Goal: Information Seeking & Learning: Learn about a topic

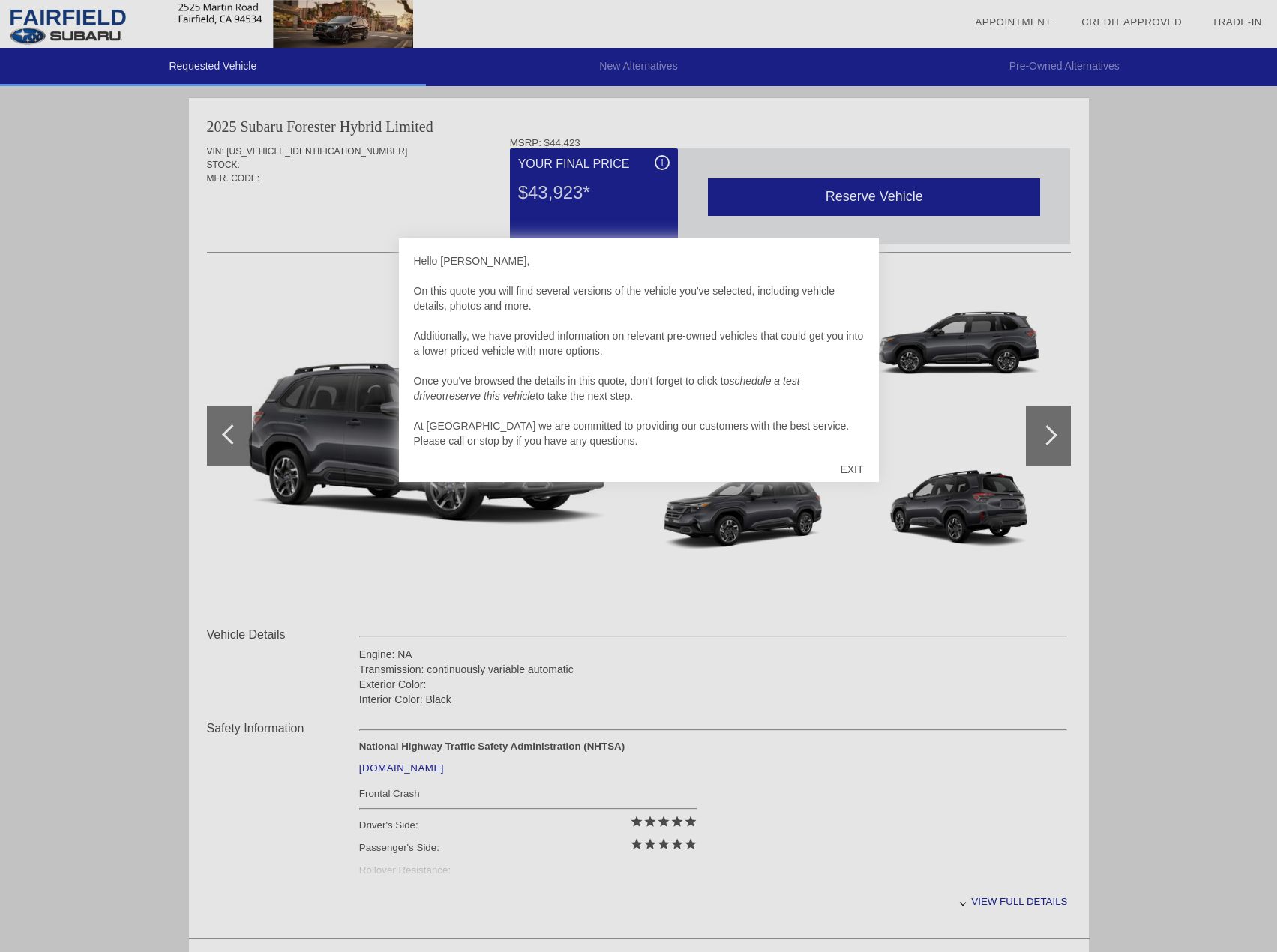
click at [846, 470] on div "EXIT" at bounding box center [851, 470] width 53 height 45
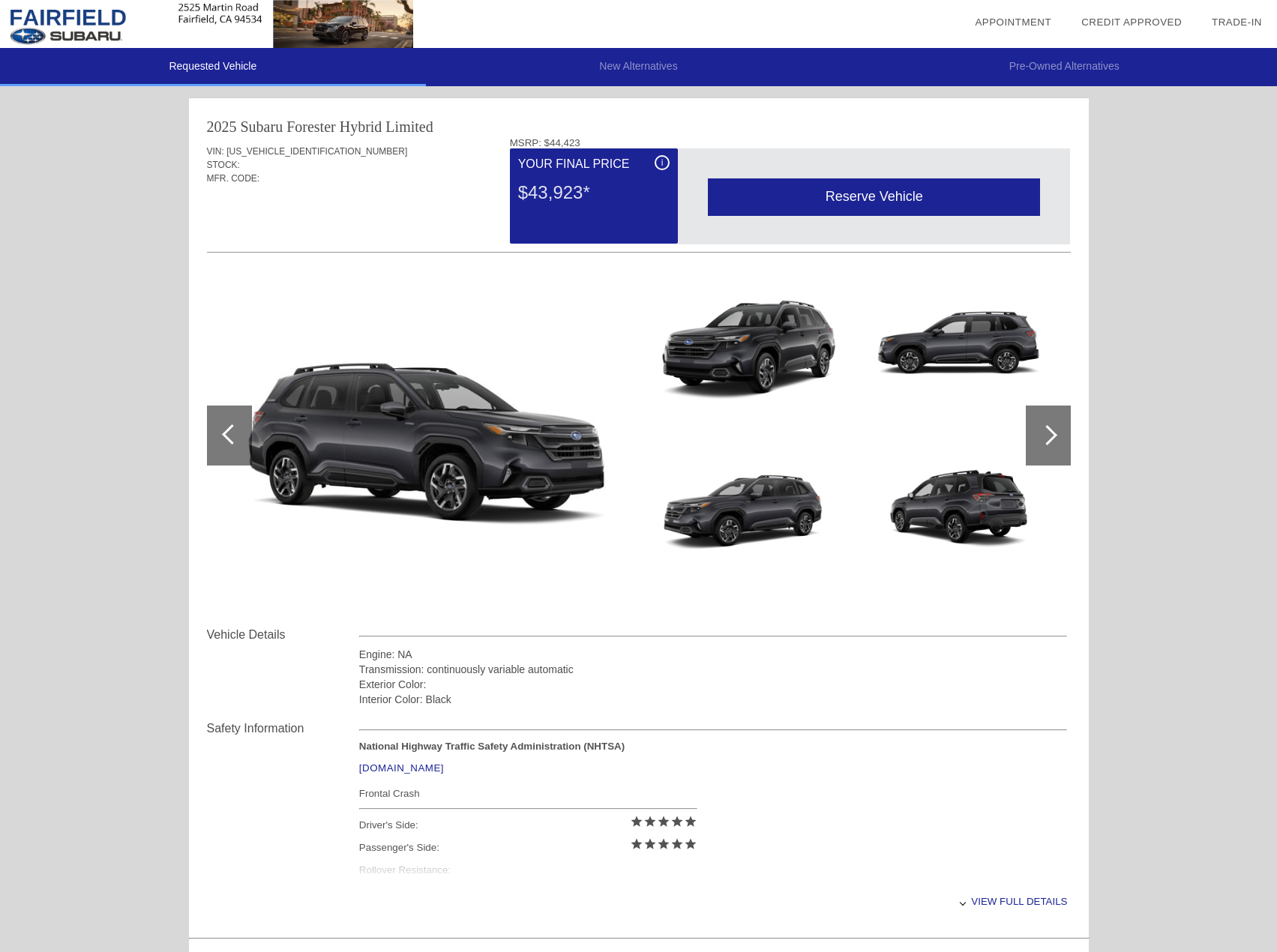
click at [1035, 421] on div at bounding box center [1048, 436] width 45 height 60
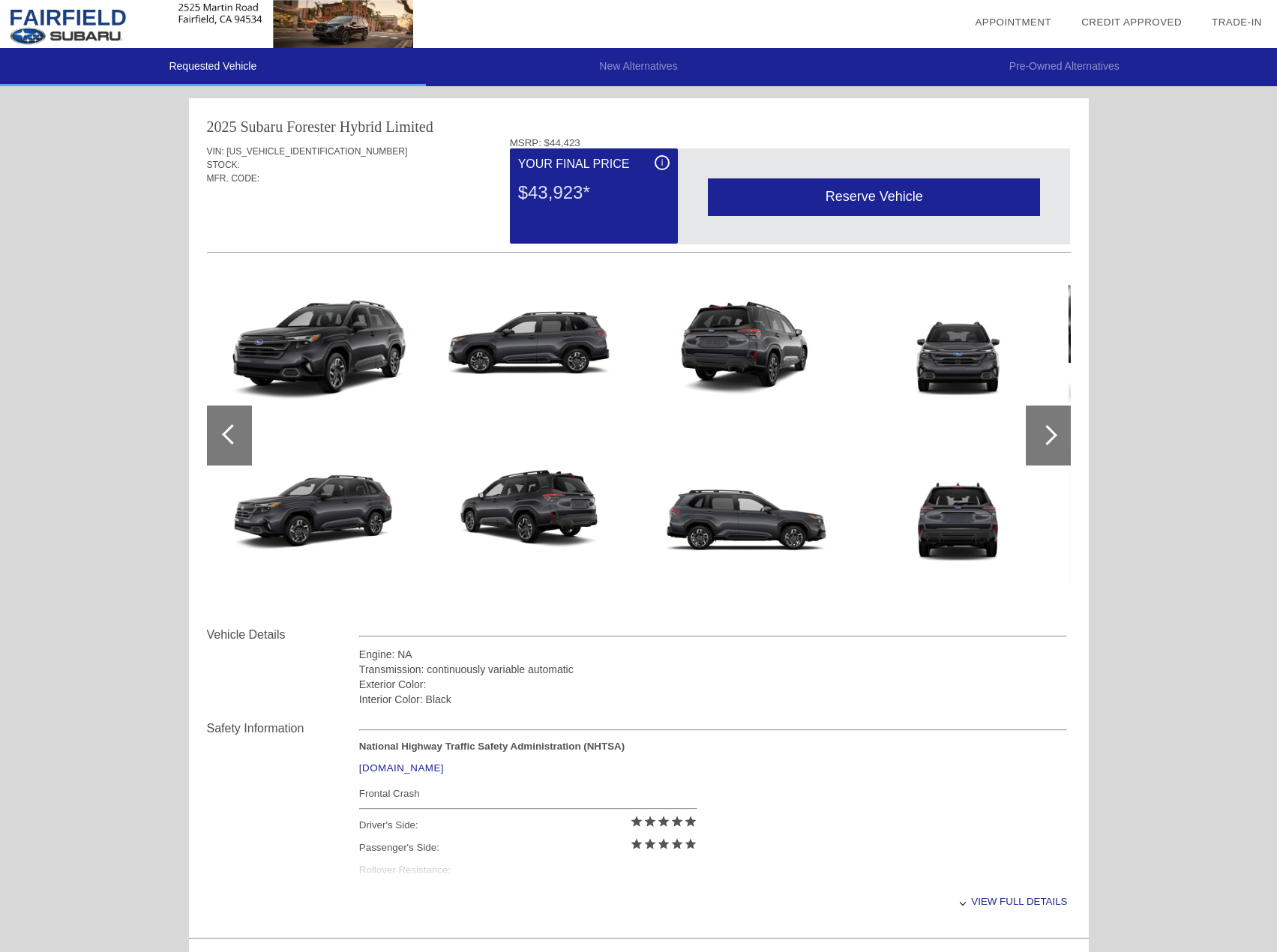
click at [1047, 422] on div at bounding box center [1048, 436] width 45 height 60
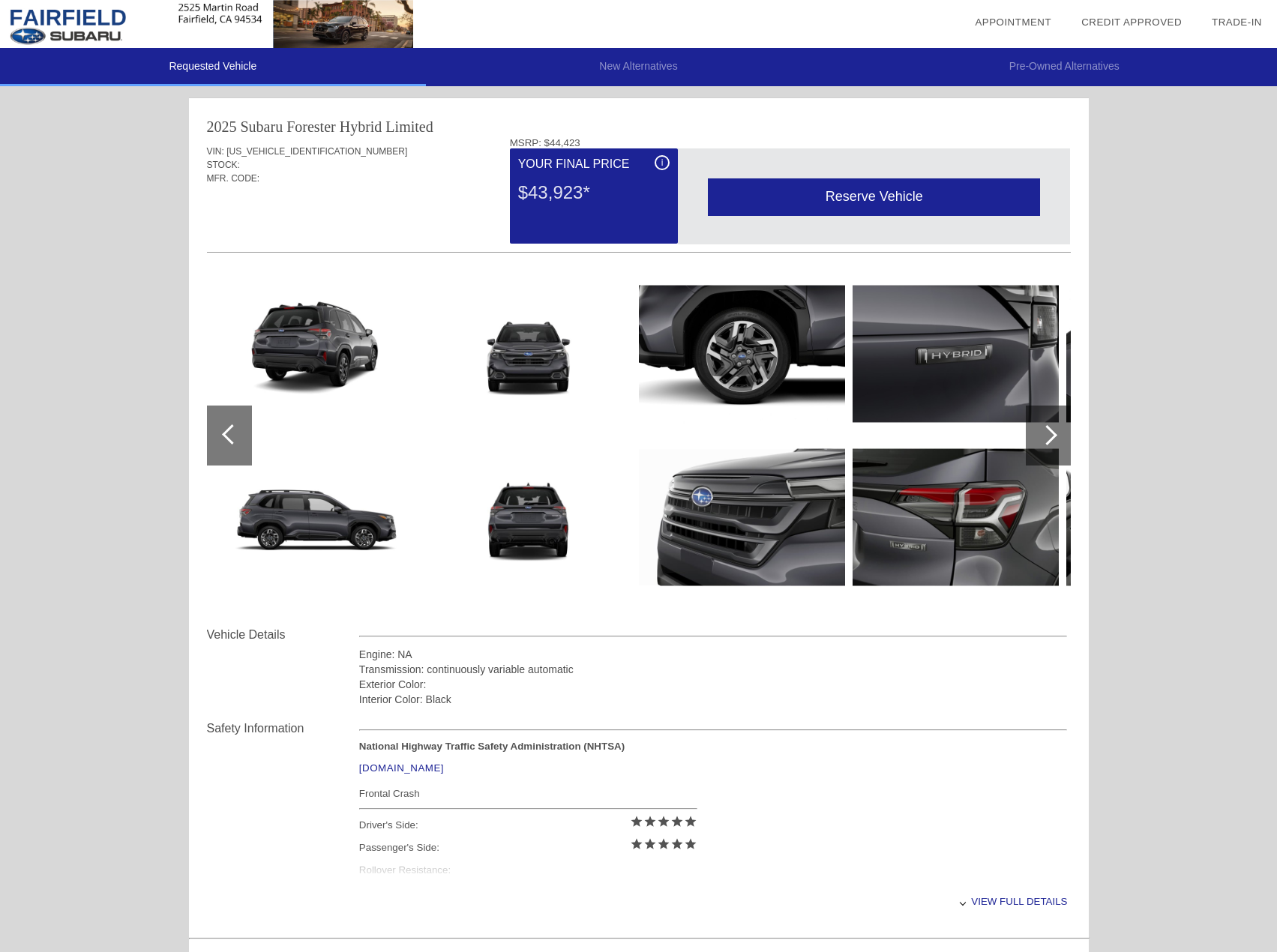
click at [1047, 422] on div at bounding box center [1048, 436] width 45 height 60
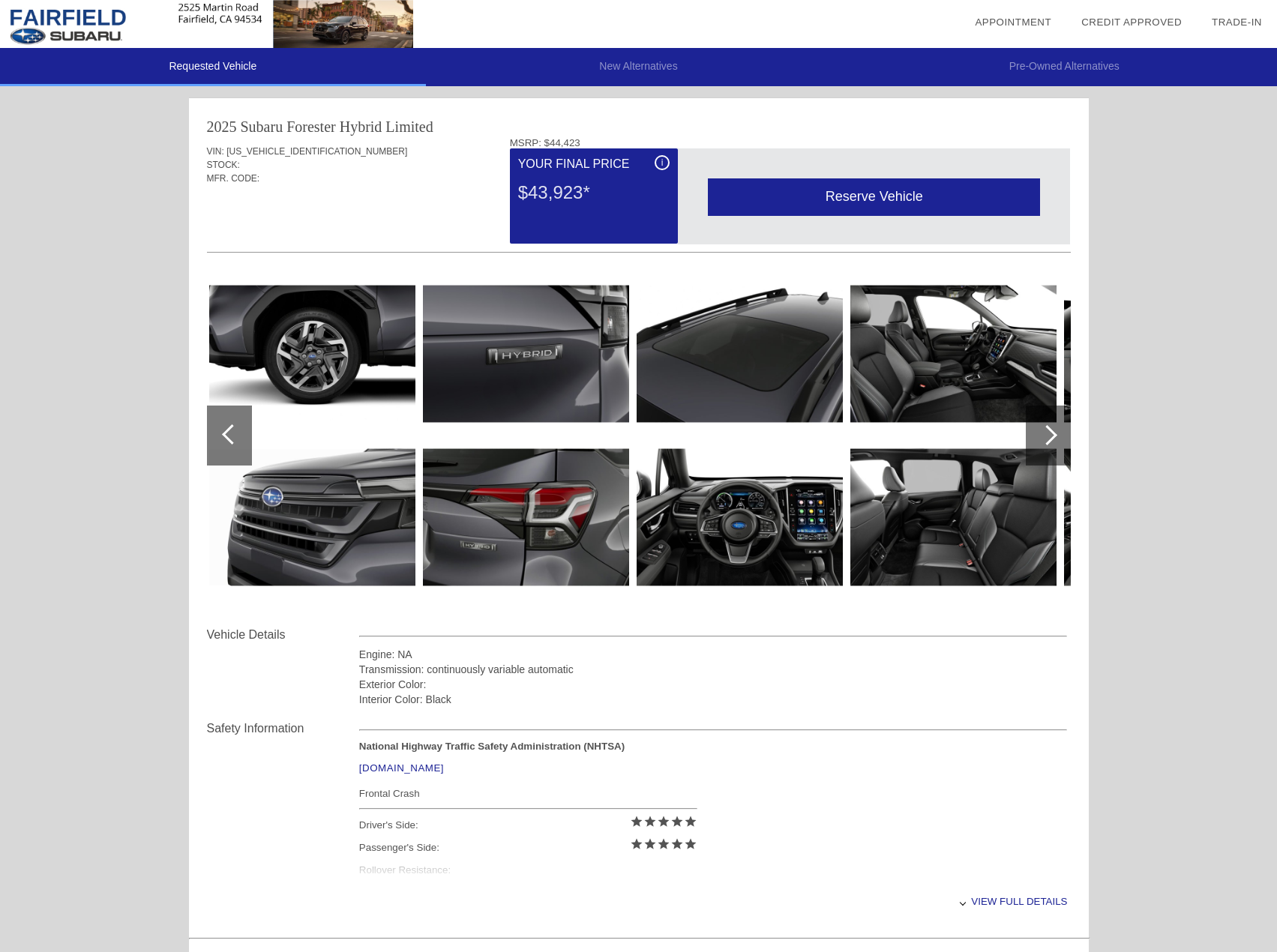
click at [1047, 422] on div at bounding box center [1048, 436] width 45 height 60
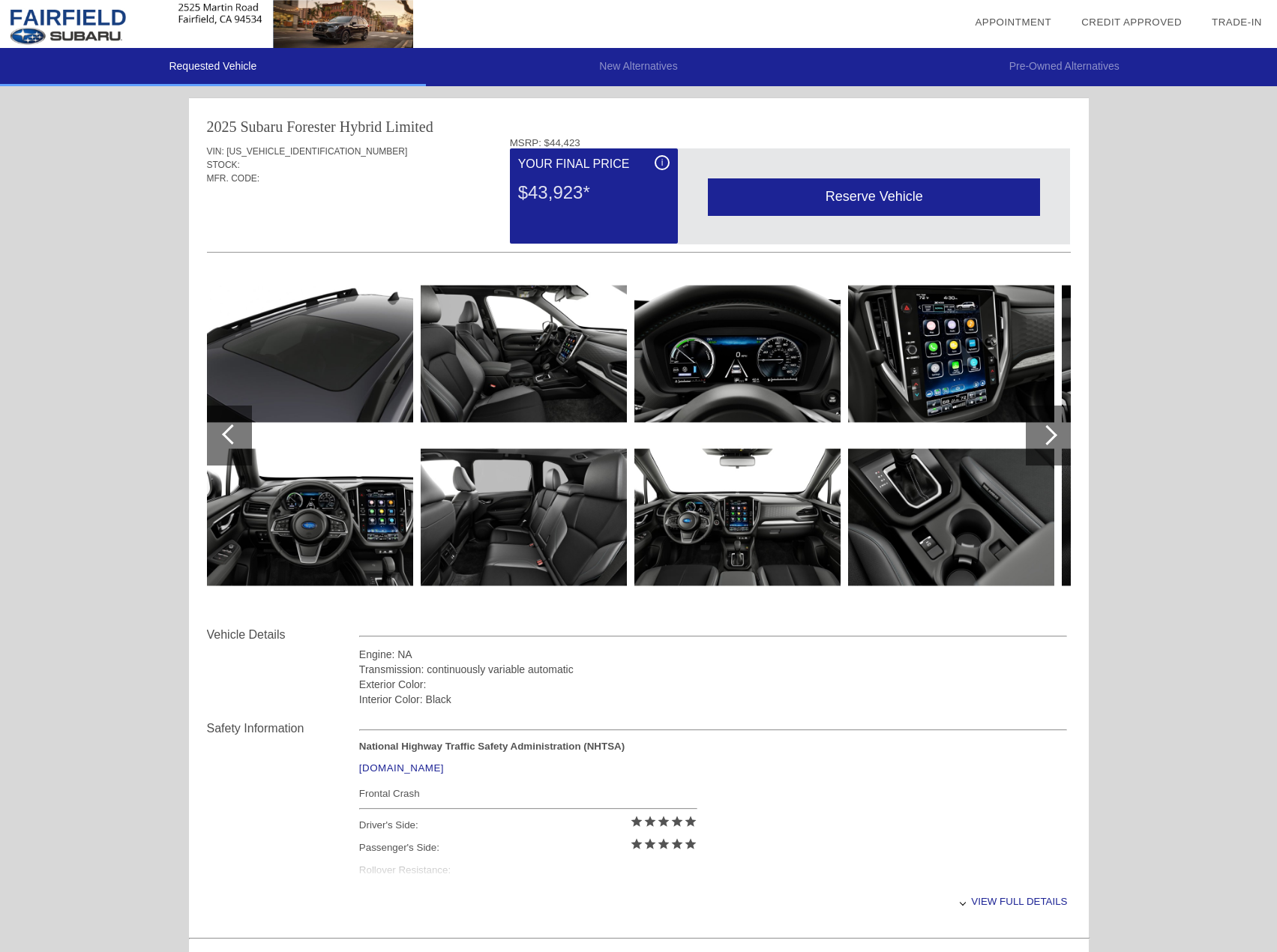
click at [1047, 422] on div at bounding box center [1048, 436] width 45 height 60
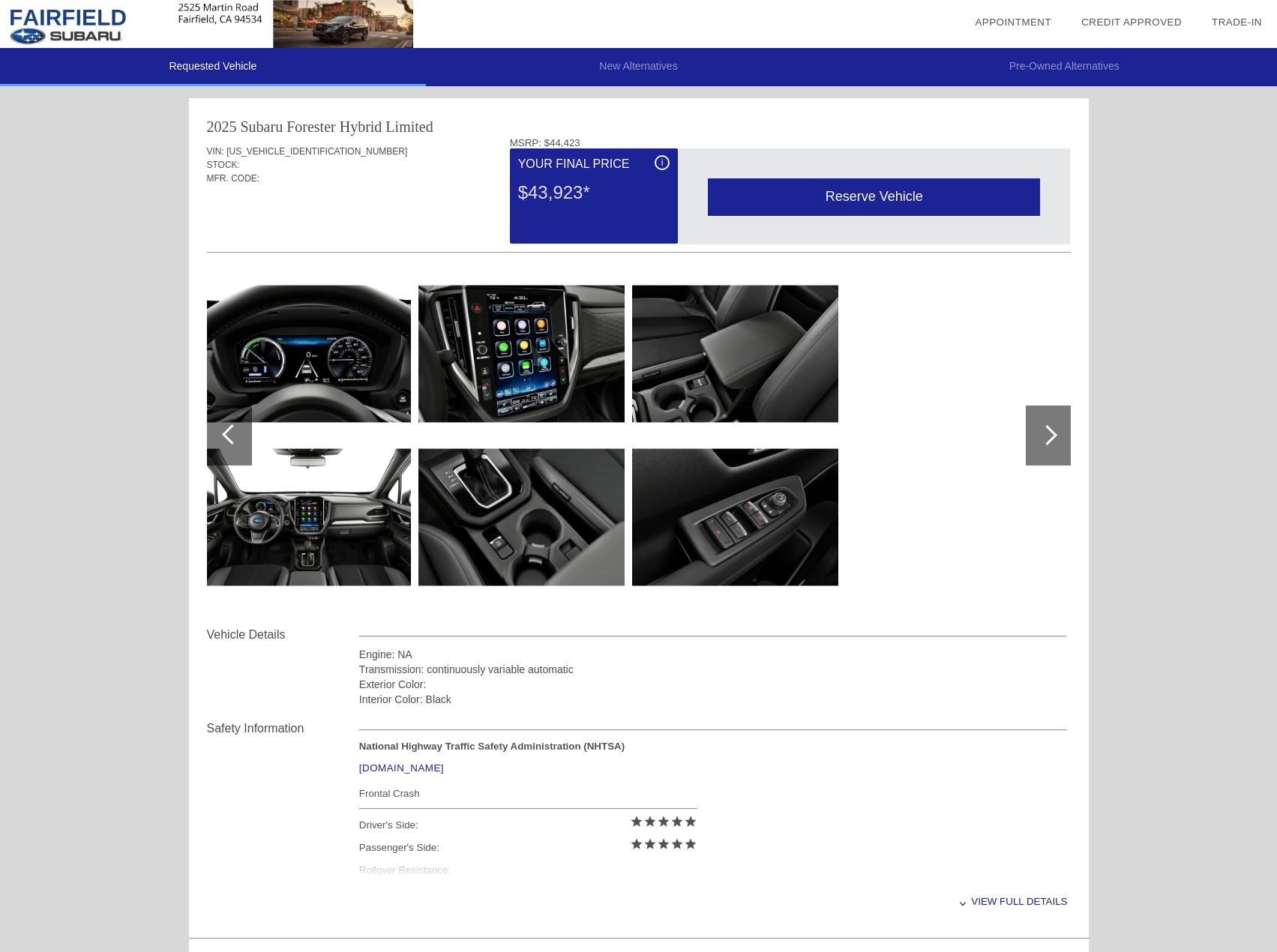
click at [1047, 422] on div at bounding box center [1048, 436] width 45 height 60
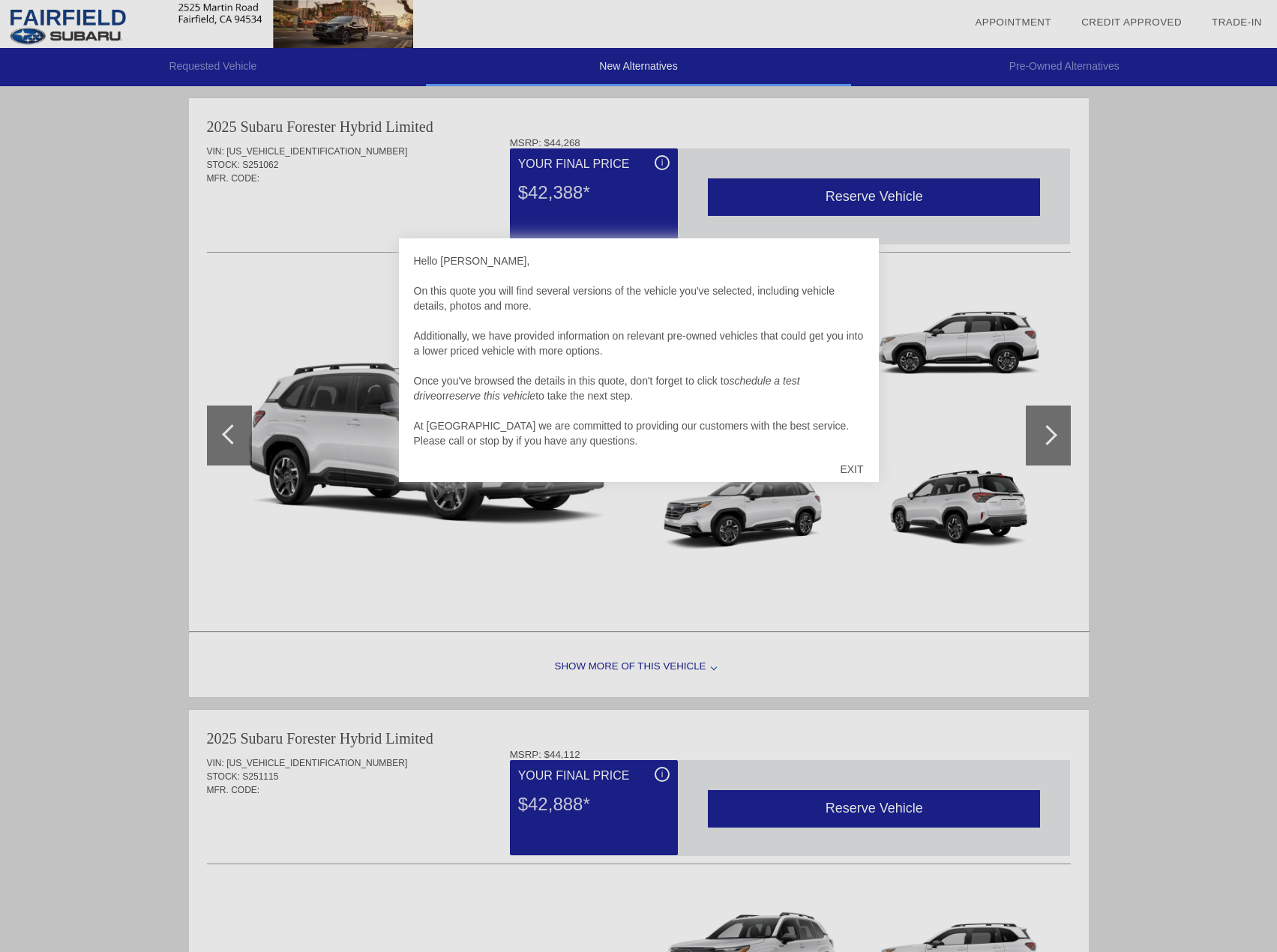
scroll to position [617, 0]
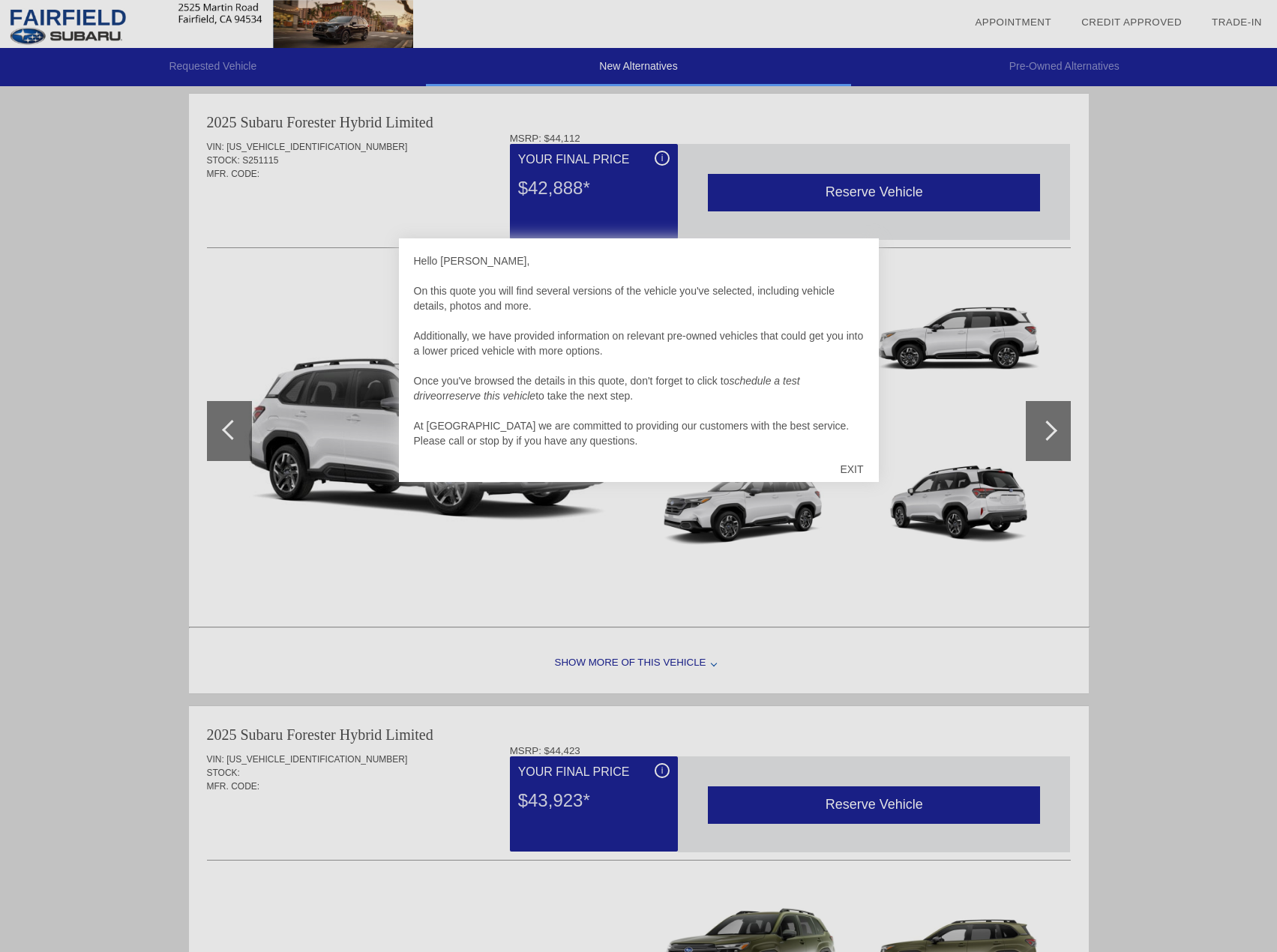
click at [847, 466] on div "EXIT" at bounding box center [851, 470] width 53 height 45
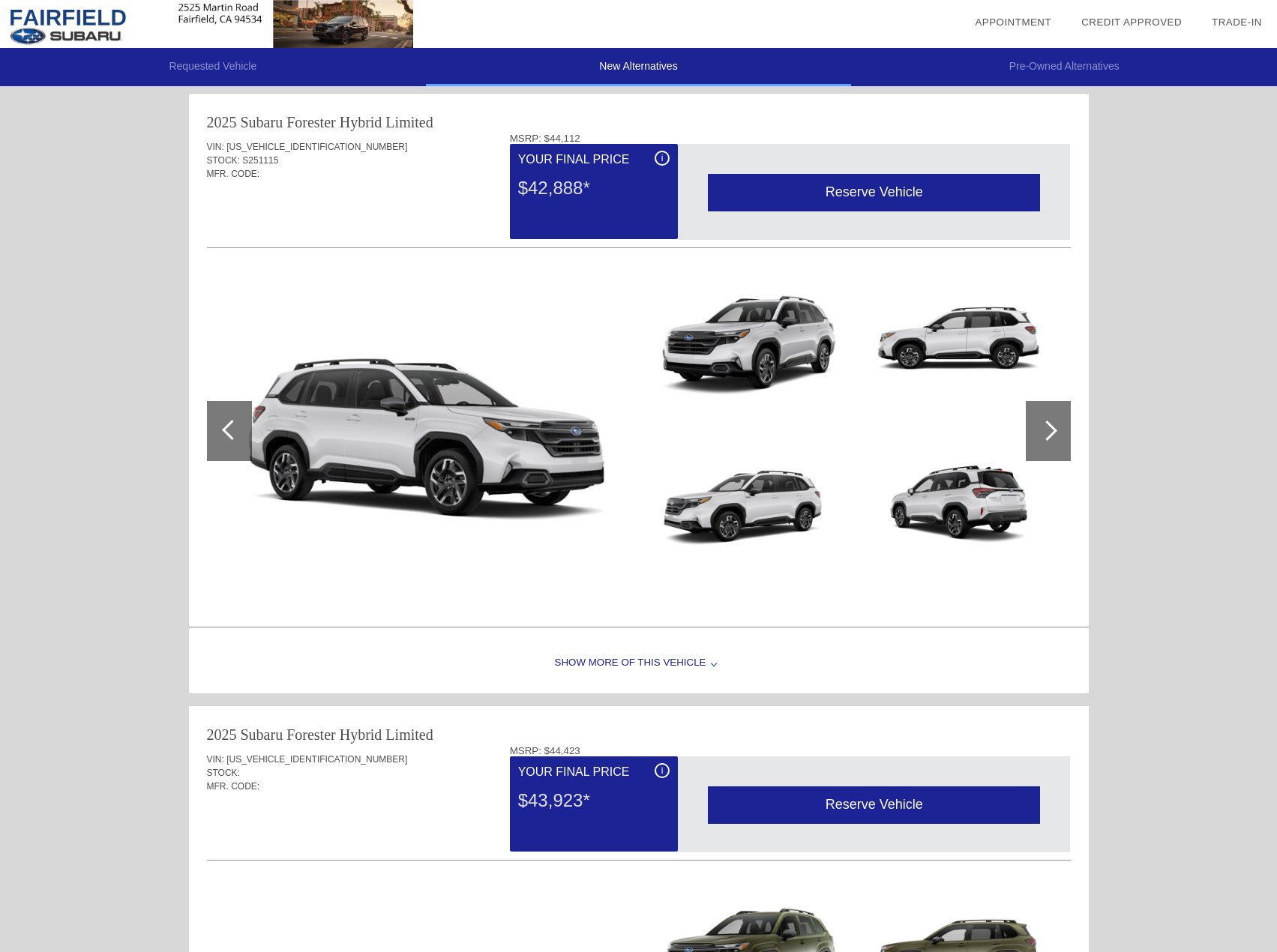
click at [1053, 419] on div at bounding box center [1048, 431] width 45 height 60
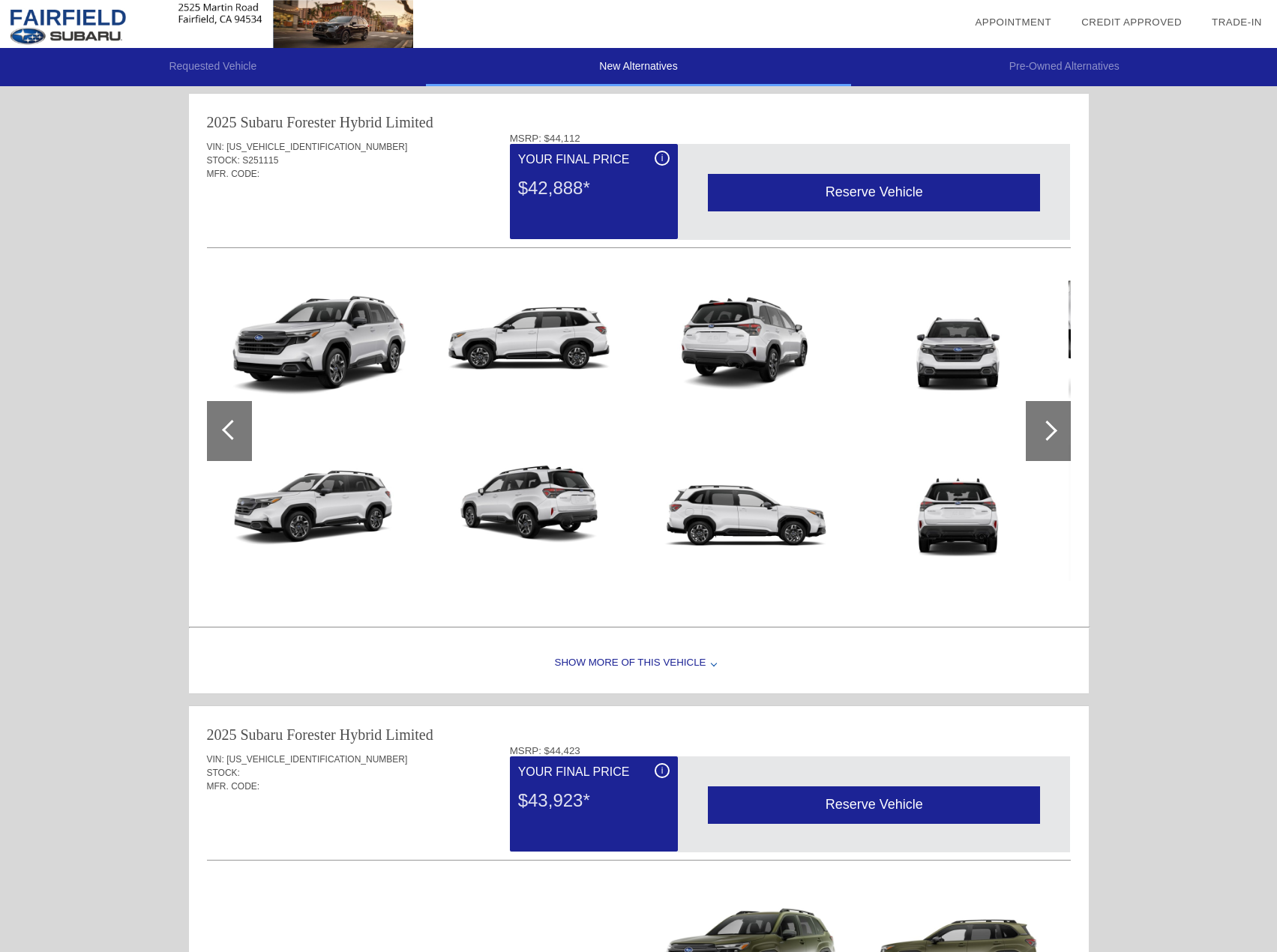
click at [1053, 419] on div at bounding box center [1048, 431] width 45 height 60
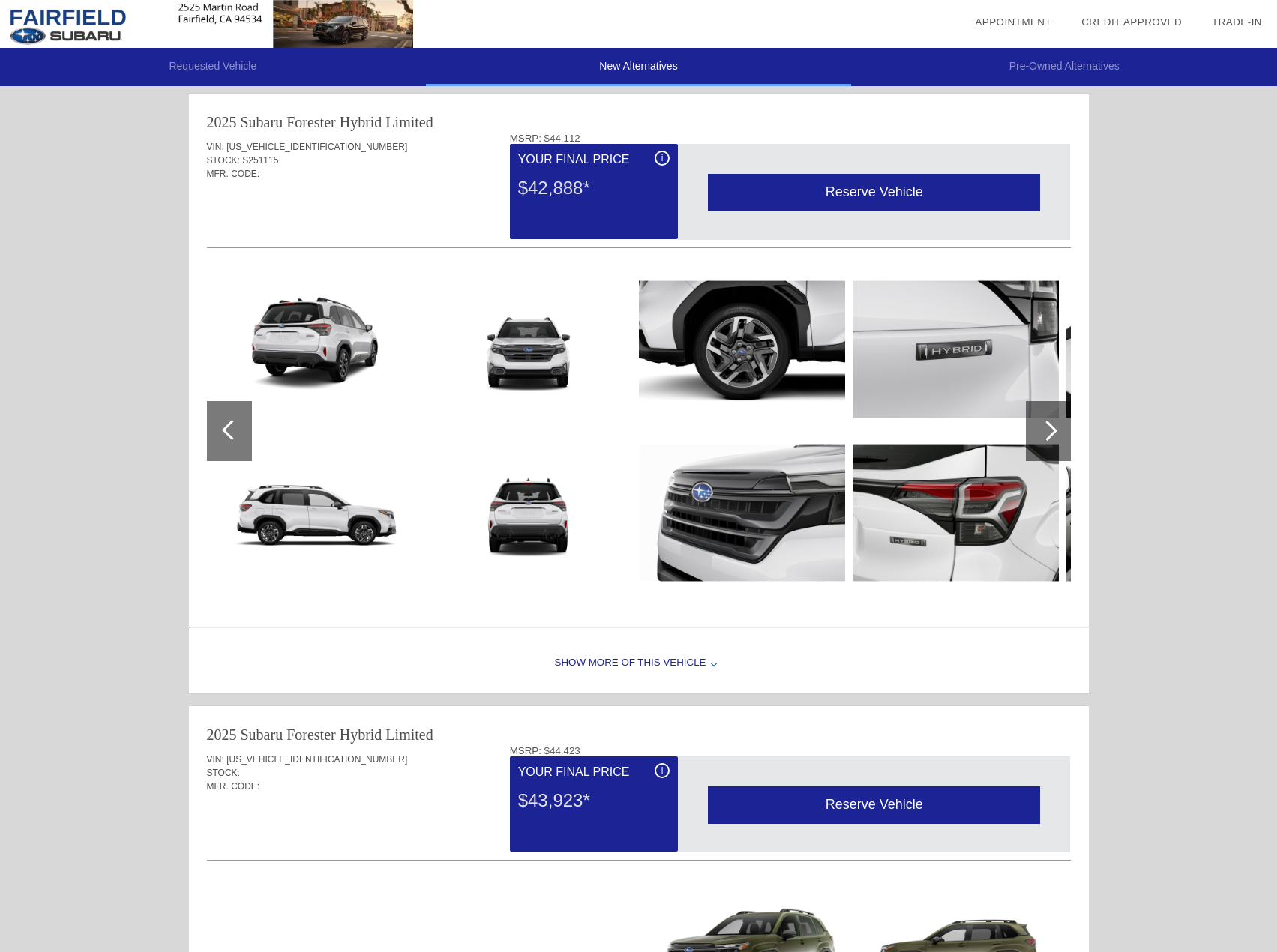
click at [1053, 419] on div at bounding box center [1048, 431] width 45 height 60
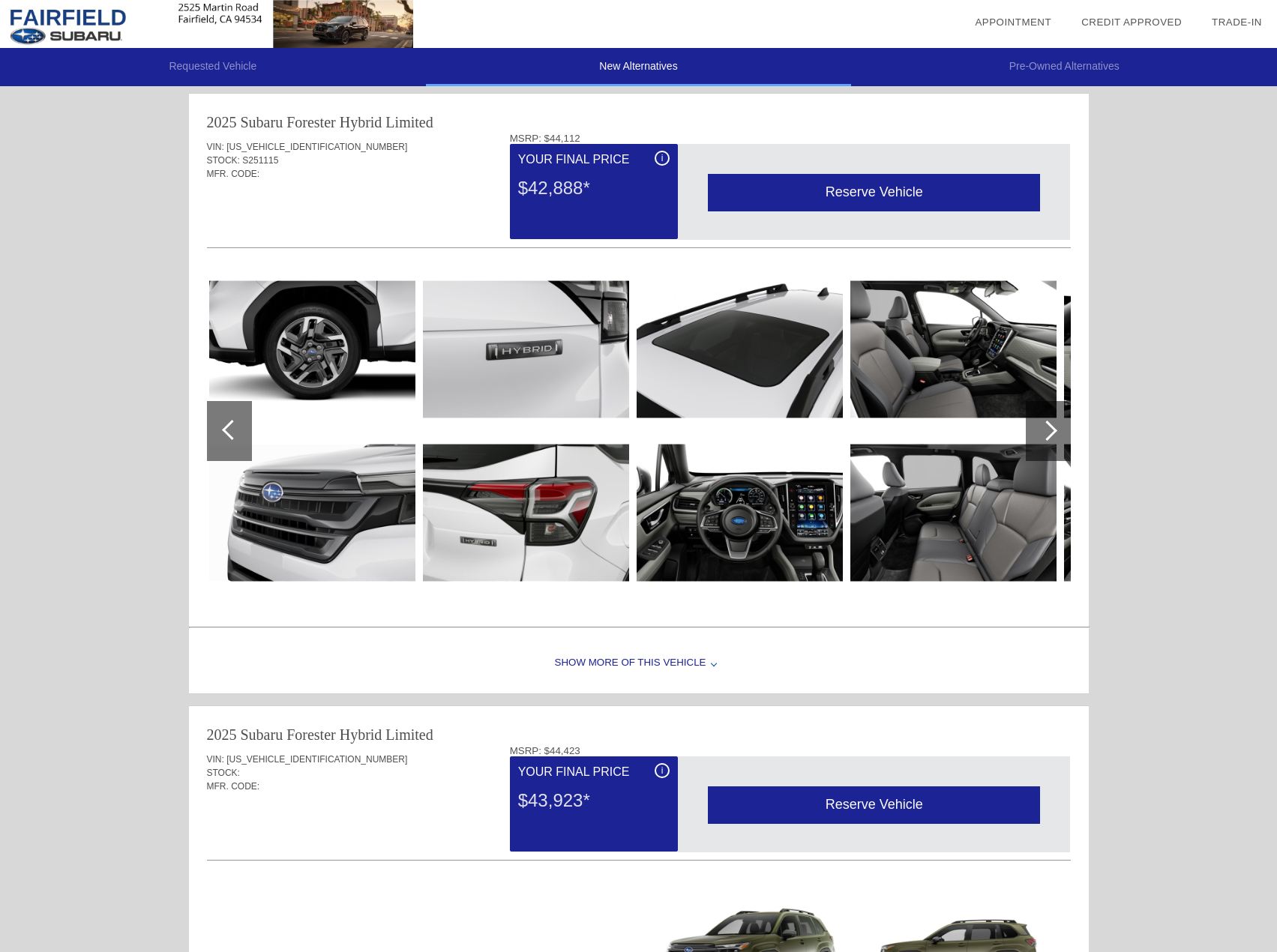
click at [1053, 419] on div at bounding box center [1048, 431] width 45 height 60
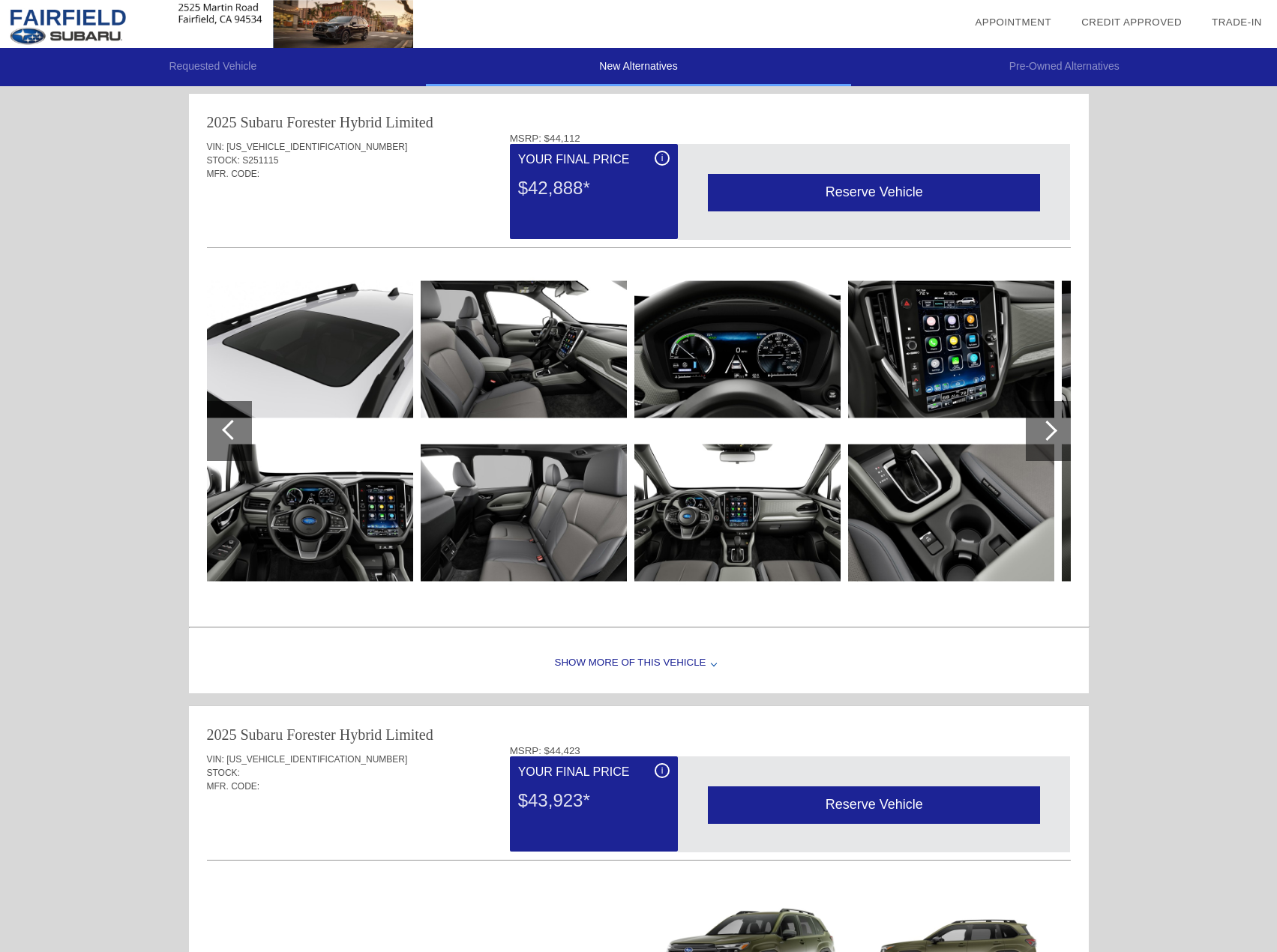
click at [1053, 419] on div at bounding box center [1048, 431] width 45 height 60
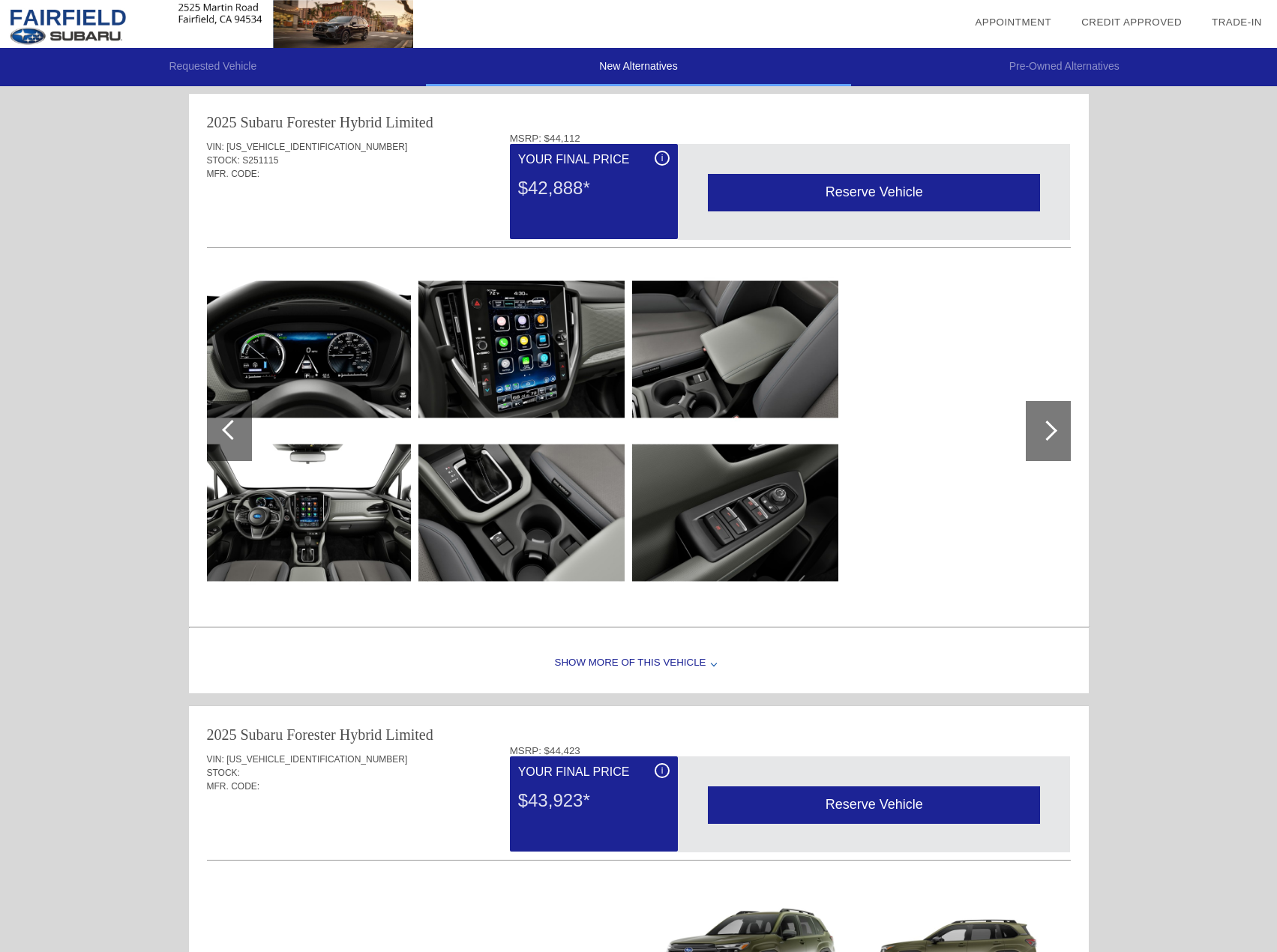
click at [1053, 419] on div at bounding box center [1048, 431] width 45 height 60
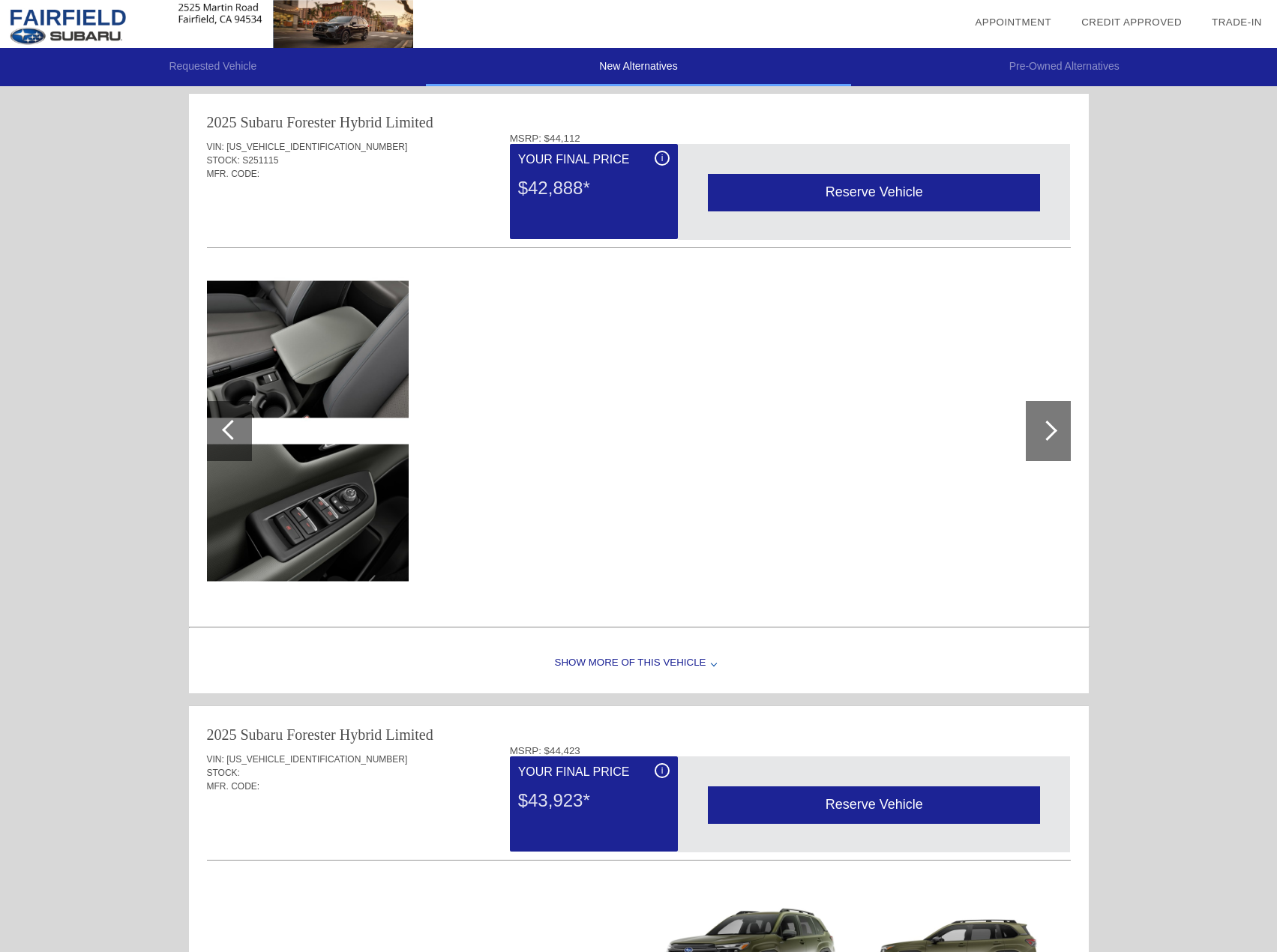
click at [243, 433] on div at bounding box center [230, 431] width 45 height 60
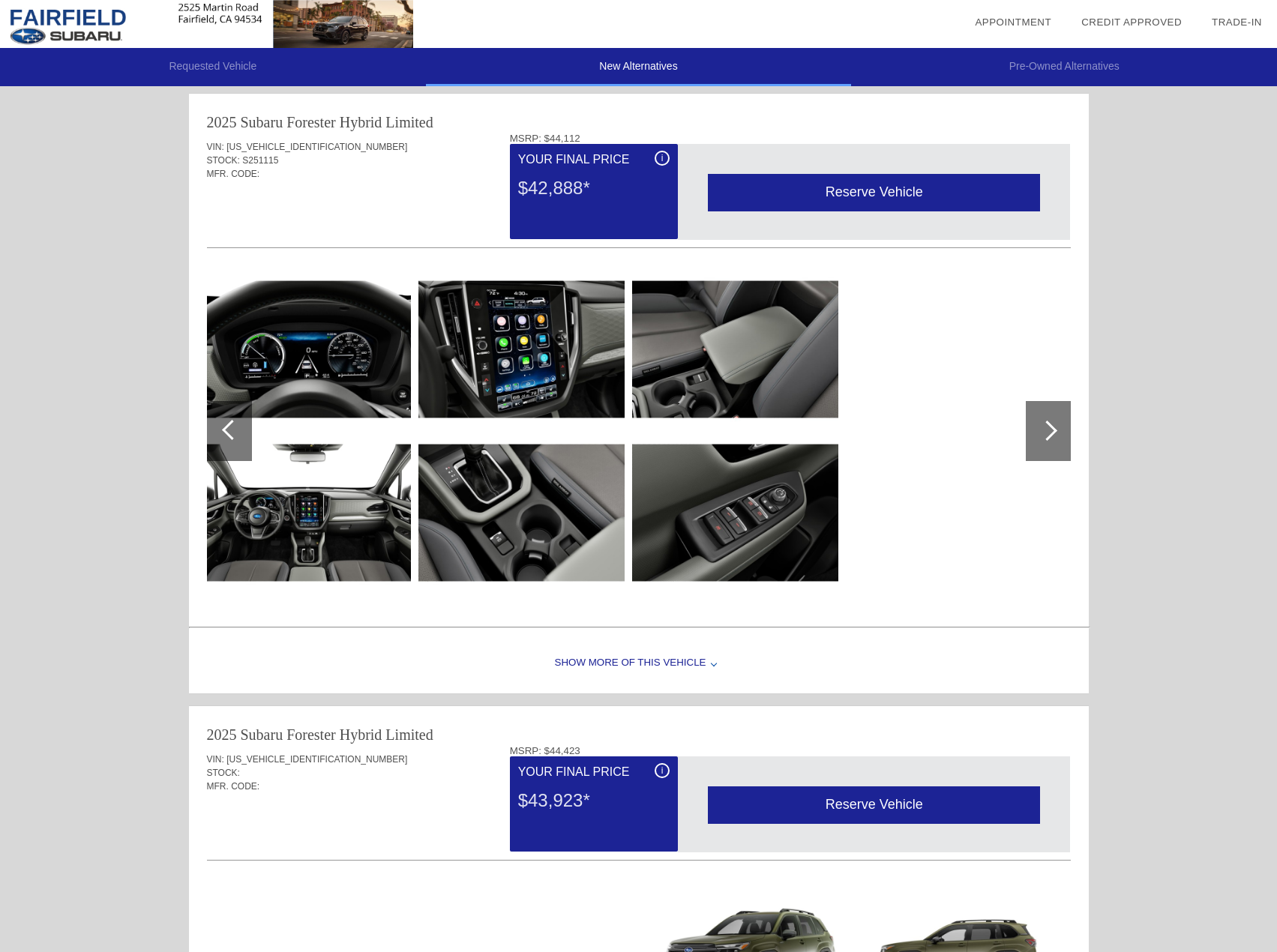
click at [243, 433] on div at bounding box center [230, 431] width 45 height 60
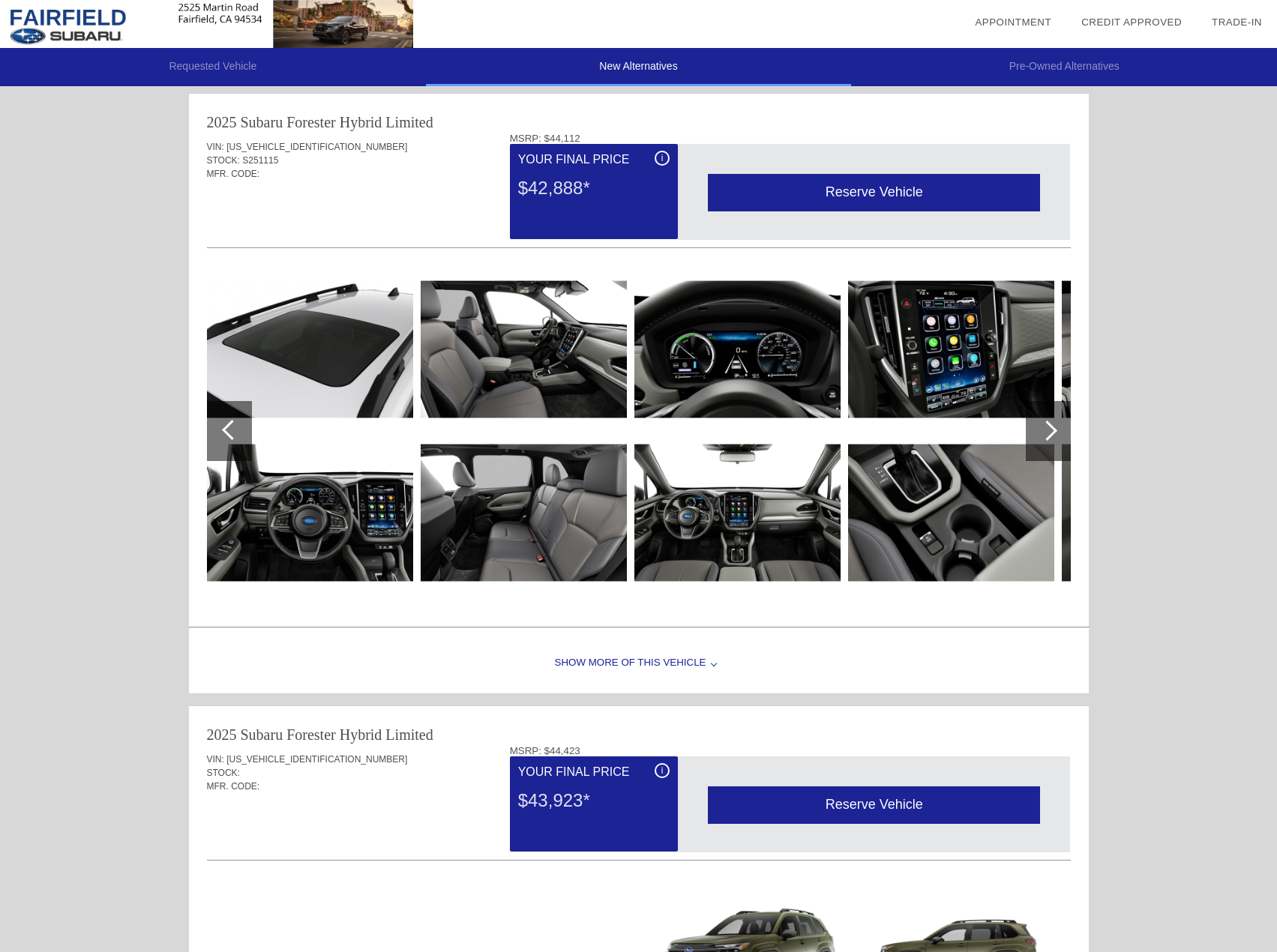
click at [243, 433] on div at bounding box center [230, 431] width 45 height 60
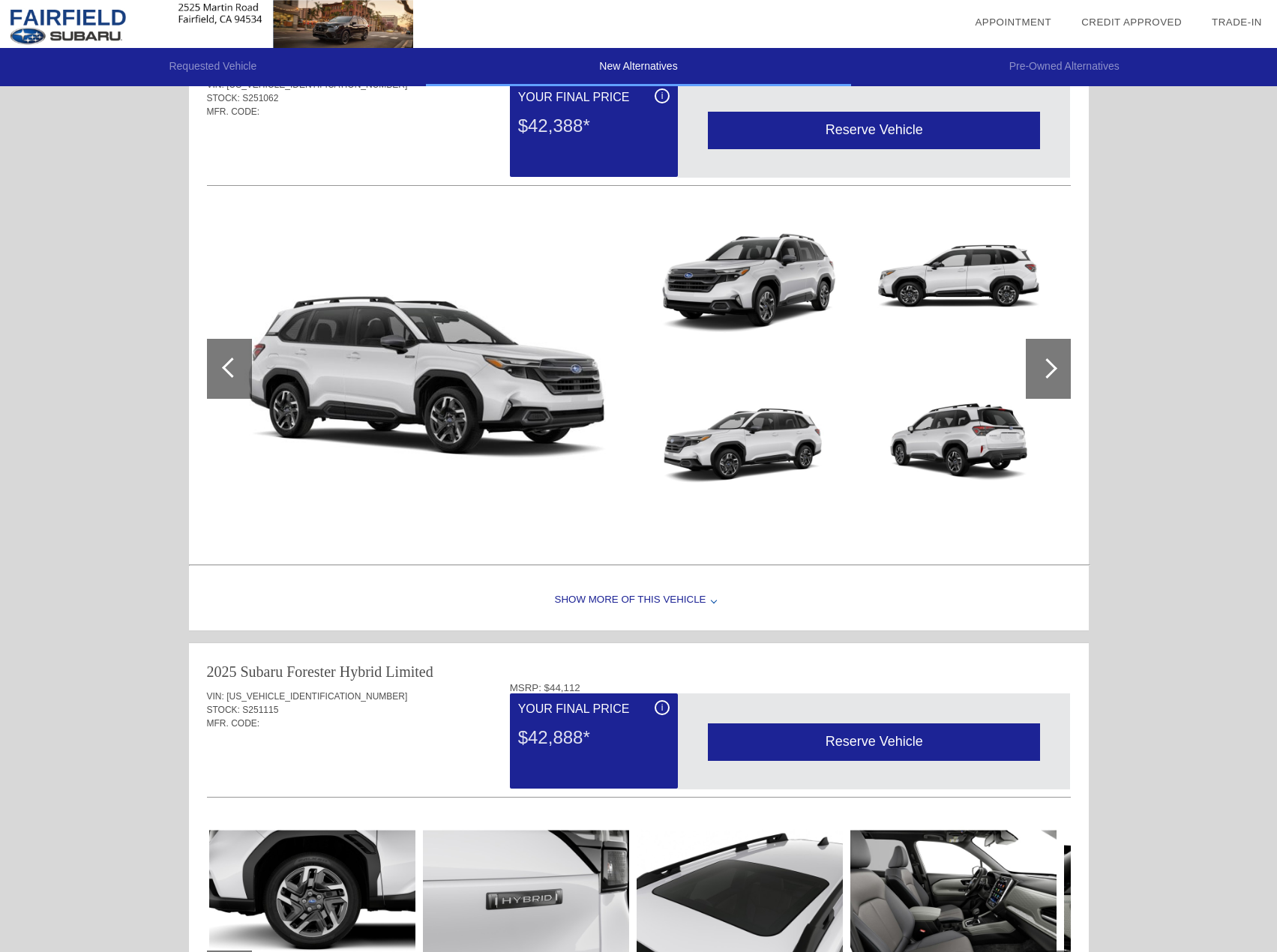
scroll to position [17, 0]
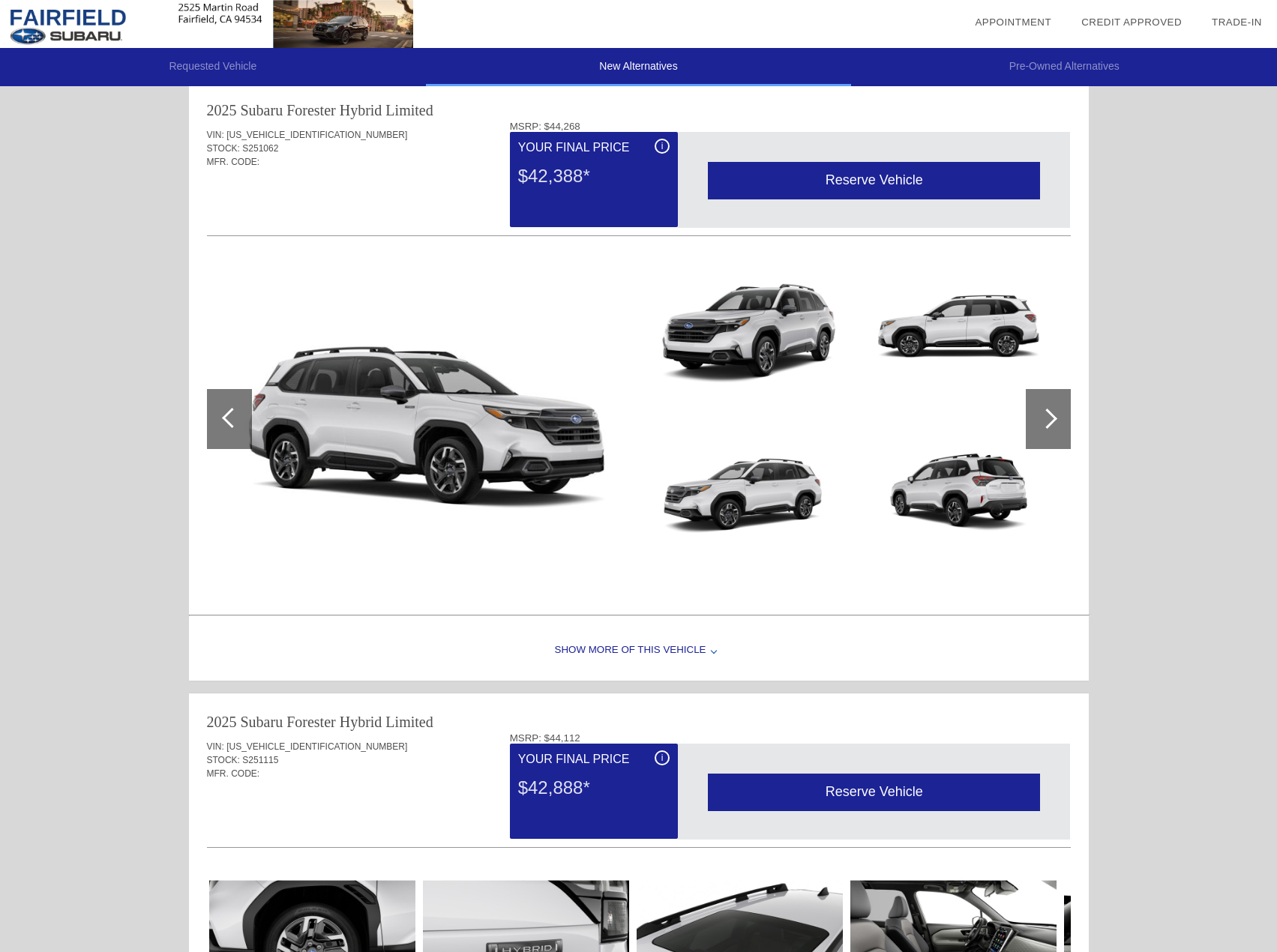
click at [578, 645] on div "Show More of this Vehicle" at bounding box center [638, 651] width 900 height 60
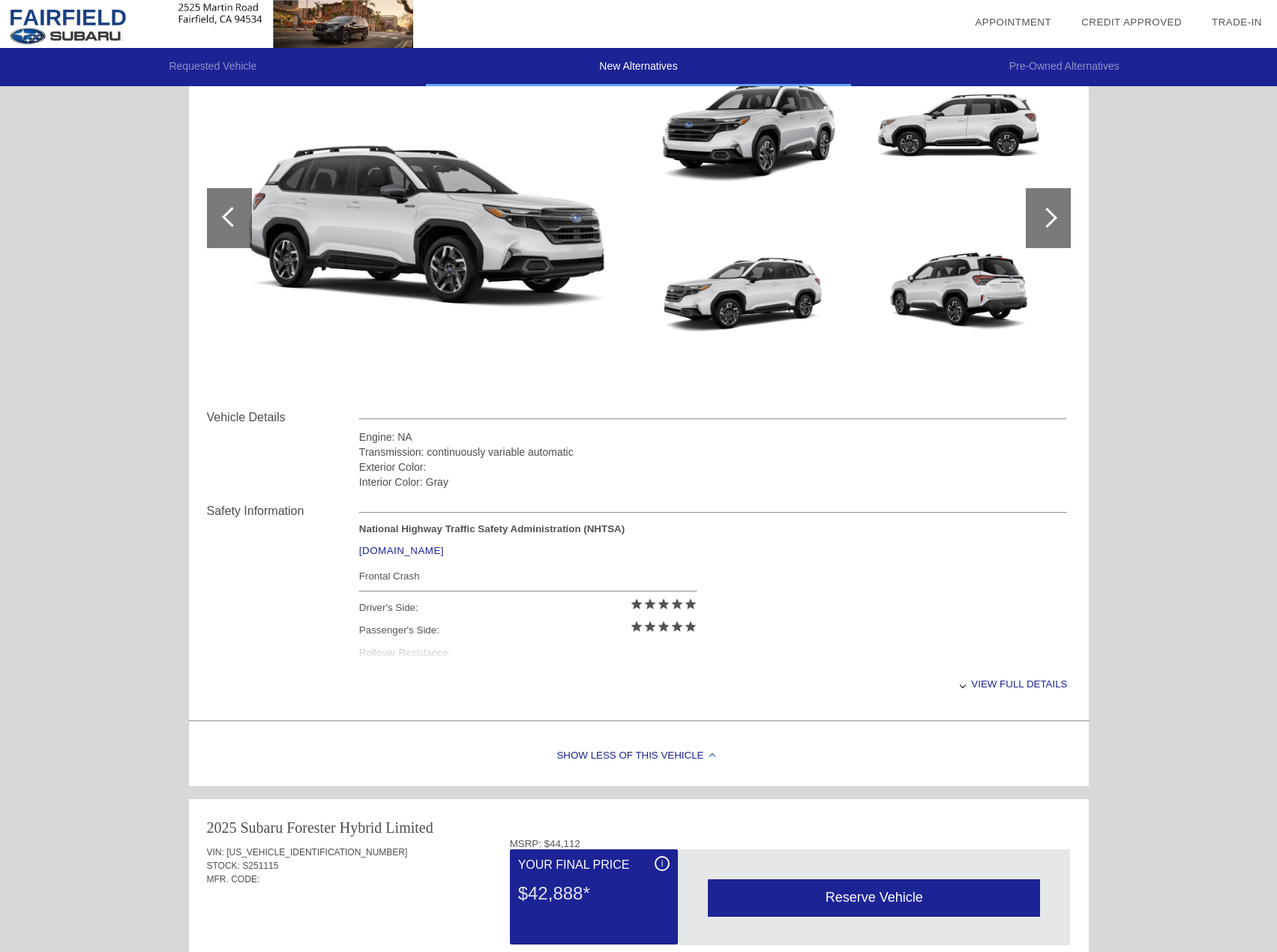
scroll to position [242, 0]
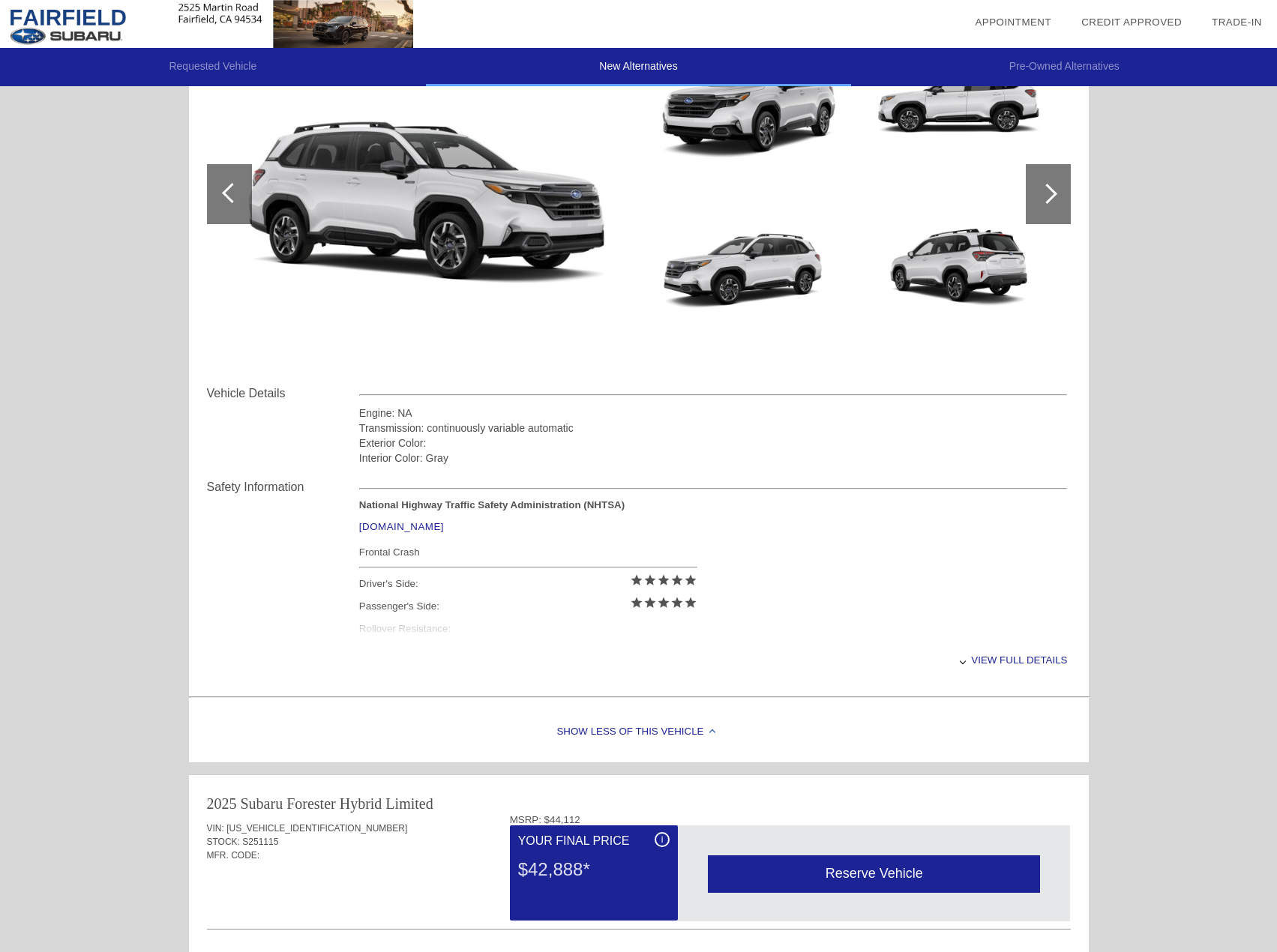
click at [1004, 671] on div "View full details" at bounding box center [714, 660] width 709 height 37
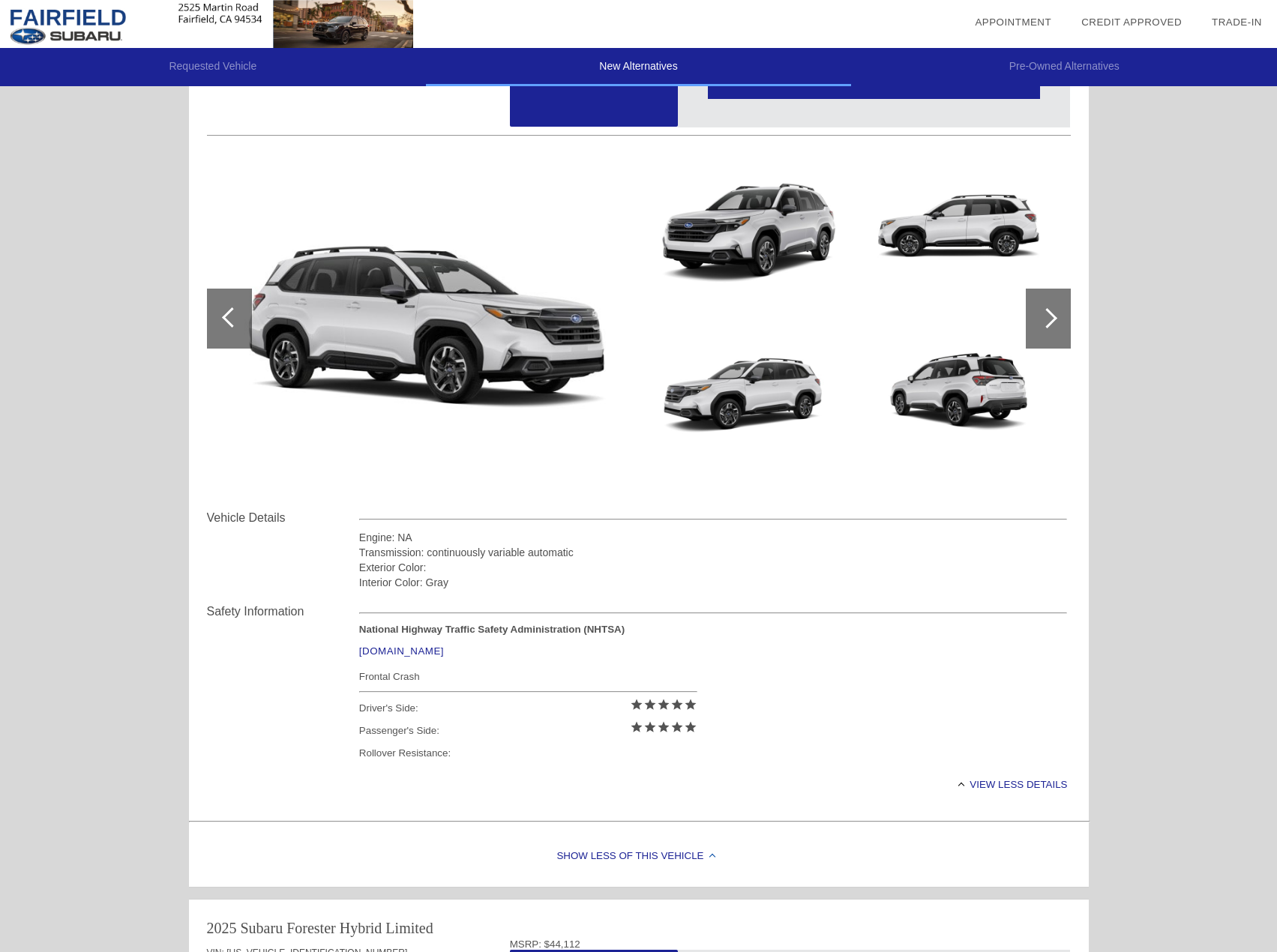
scroll to position [92, 0]
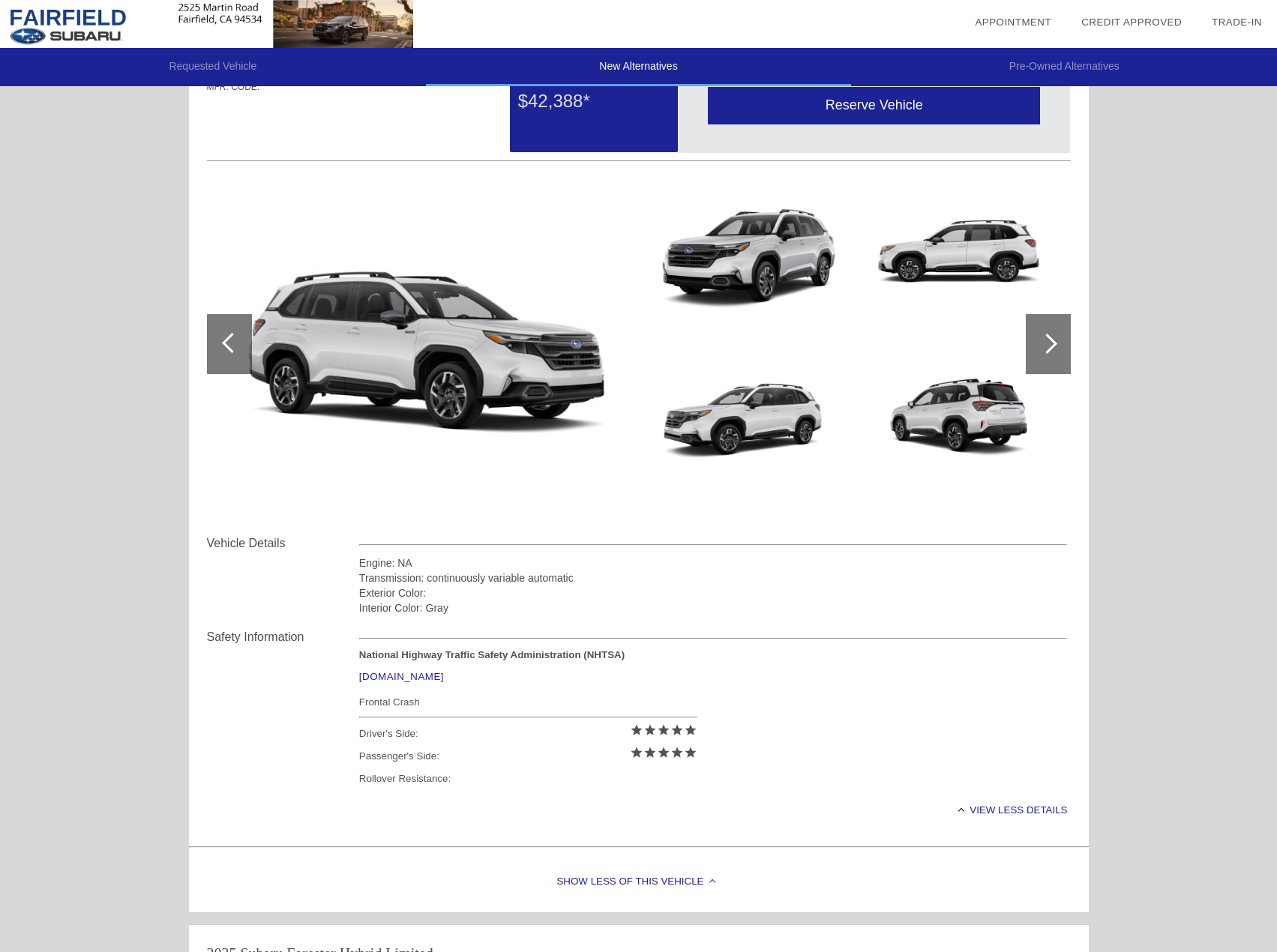
click at [239, 353] on div at bounding box center [230, 344] width 45 height 60
click at [235, 347] on div at bounding box center [232, 343] width 20 height 20
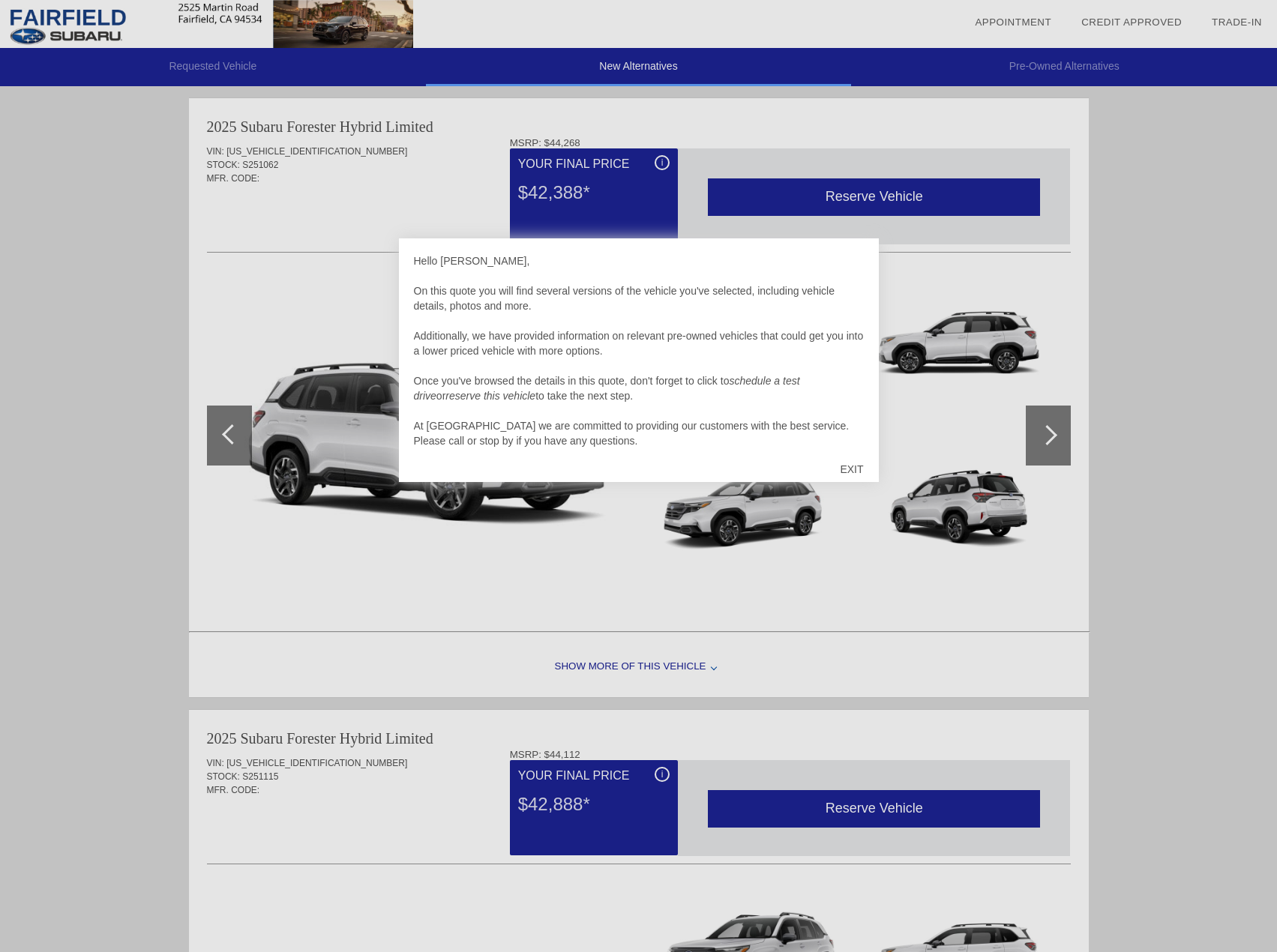
scroll to position [5, 0]
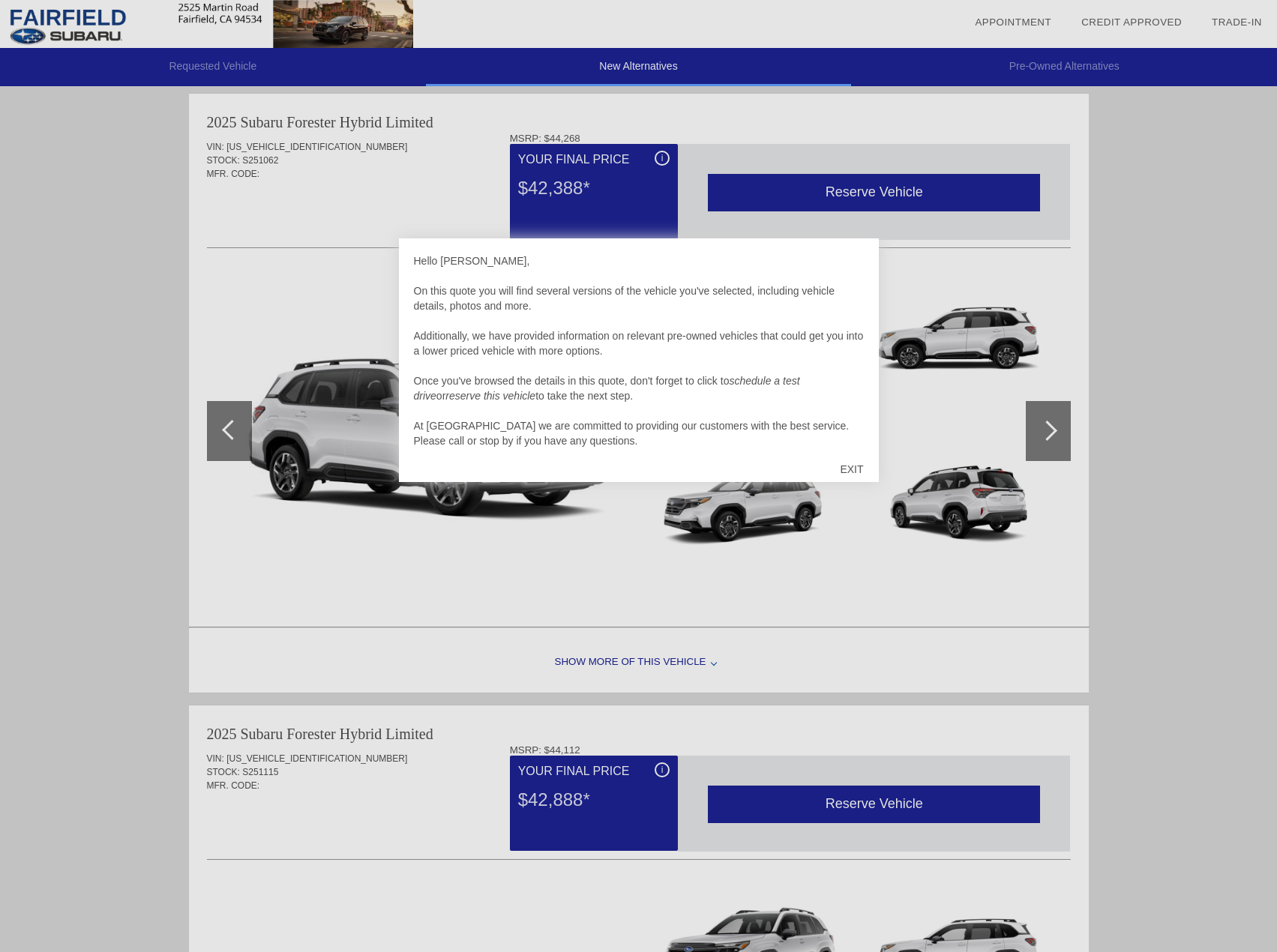
click at [858, 458] on div "EXIT" at bounding box center [851, 470] width 53 height 45
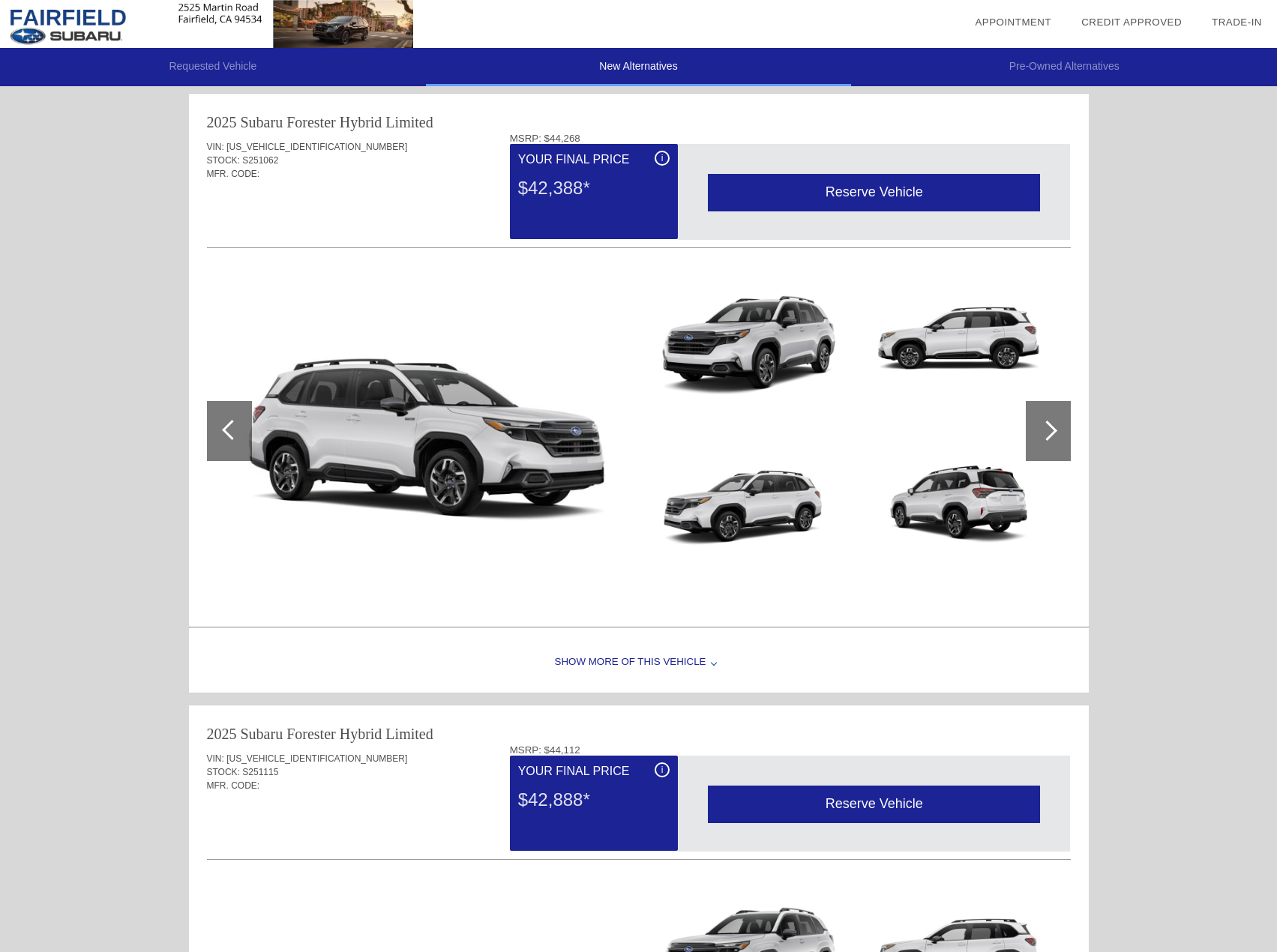
click at [1026, 426] on div at bounding box center [1048, 431] width 45 height 60
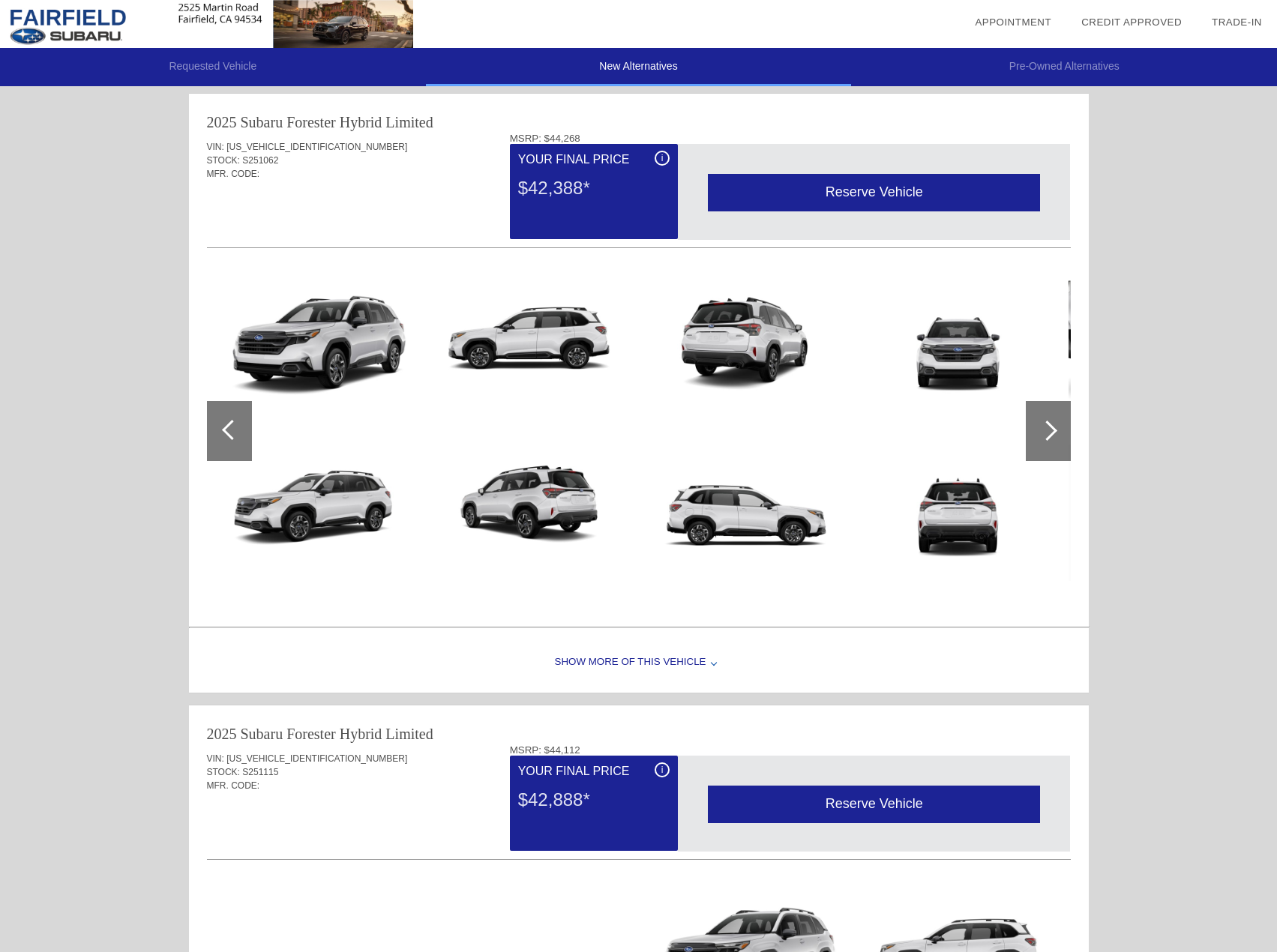
click at [1038, 426] on div at bounding box center [1048, 431] width 45 height 60
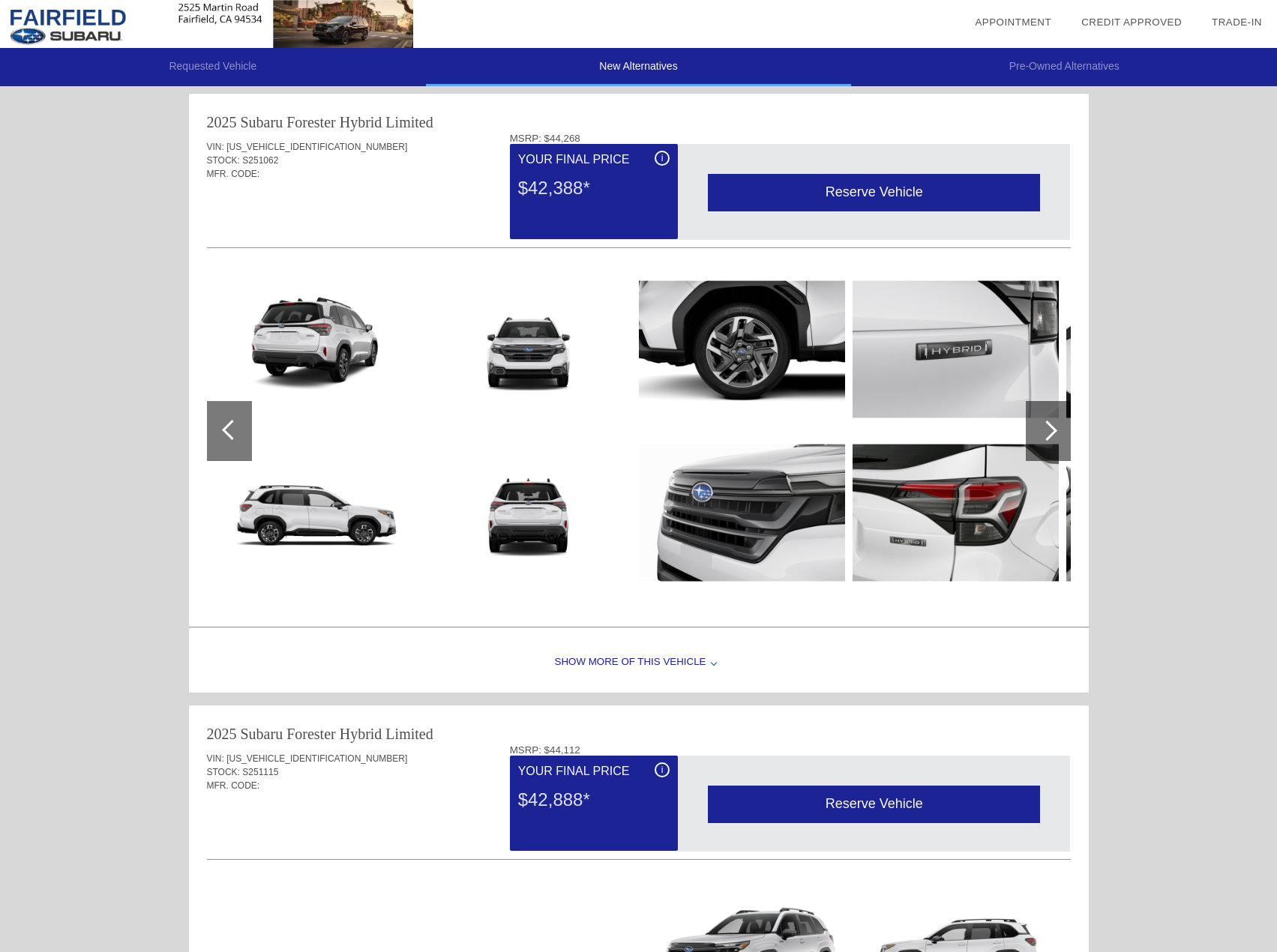
click at [1038, 426] on div at bounding box center [1048, 431] width 45 height 60
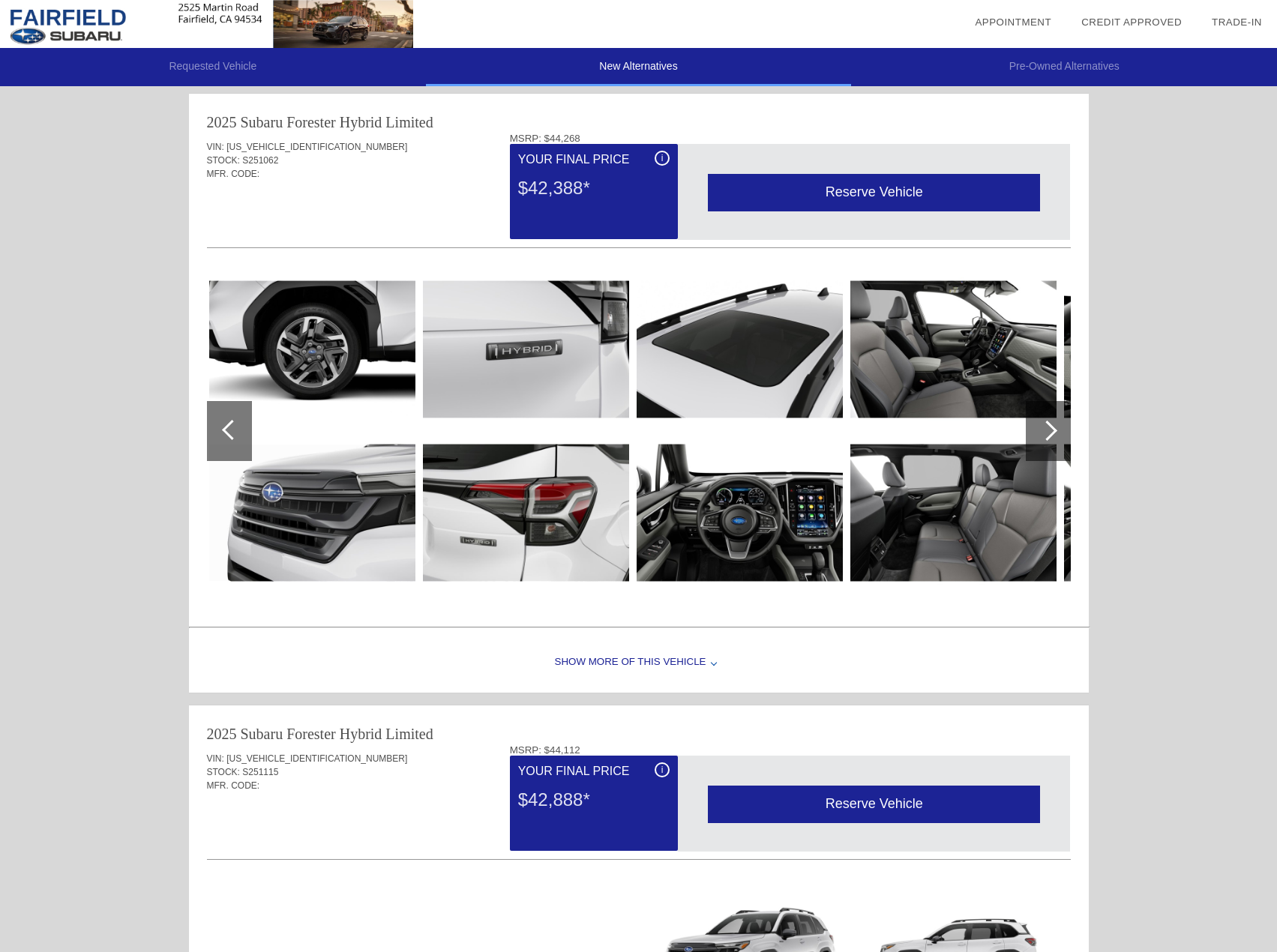
click at [1038, 426] on div at bounding box center [1048, 431] width 45 height 60
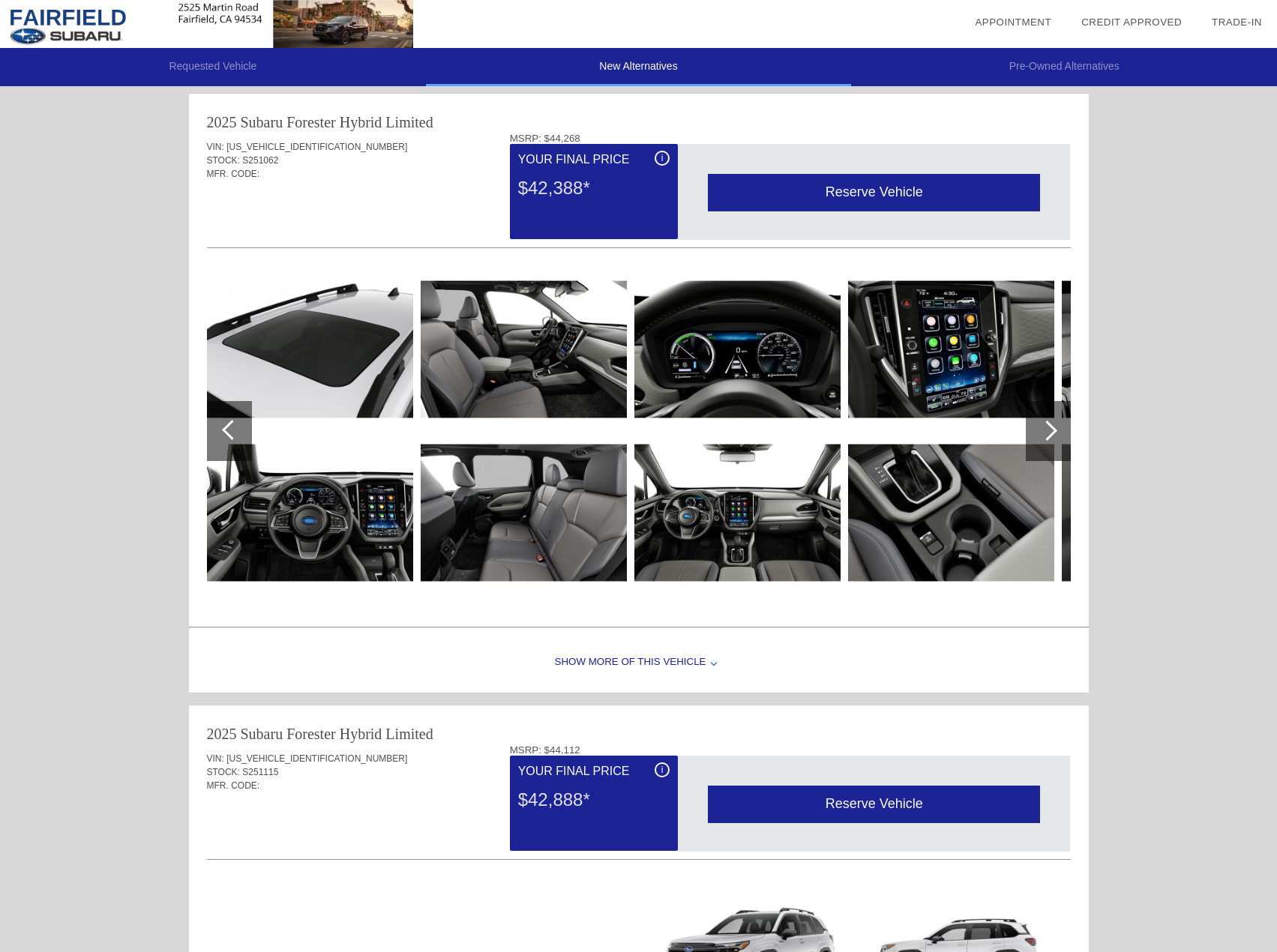
click at [1038, 426] on div at bounding box center [1048, 431] width 45 height 60
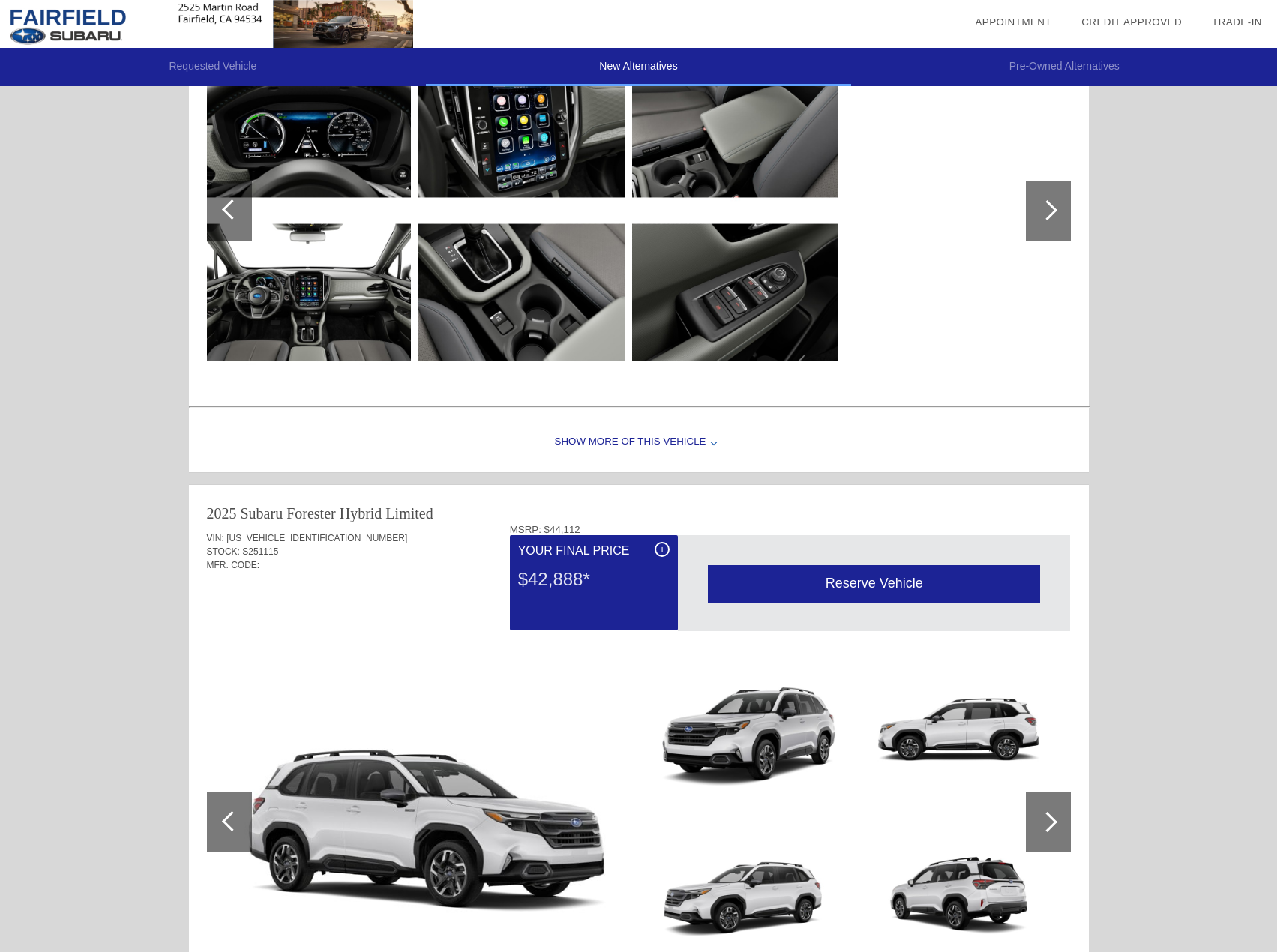
scroll to position [0, 0]
